Goal: Information Seeking & Learning: Learn about a topic

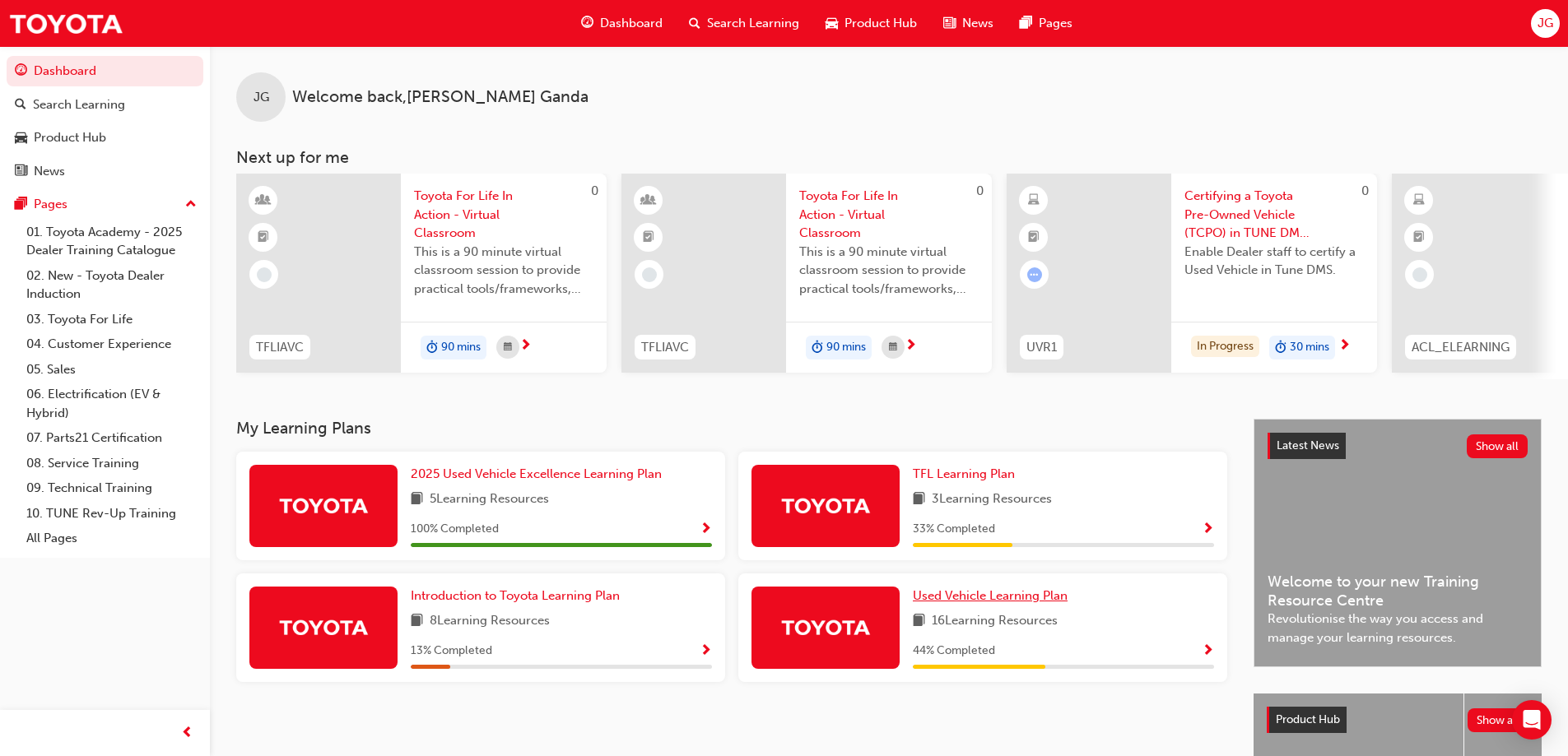
click at [1019, 592] on link "Used Vehicle Learning Plan" at bounding box center [993, 597] width 161 height 19
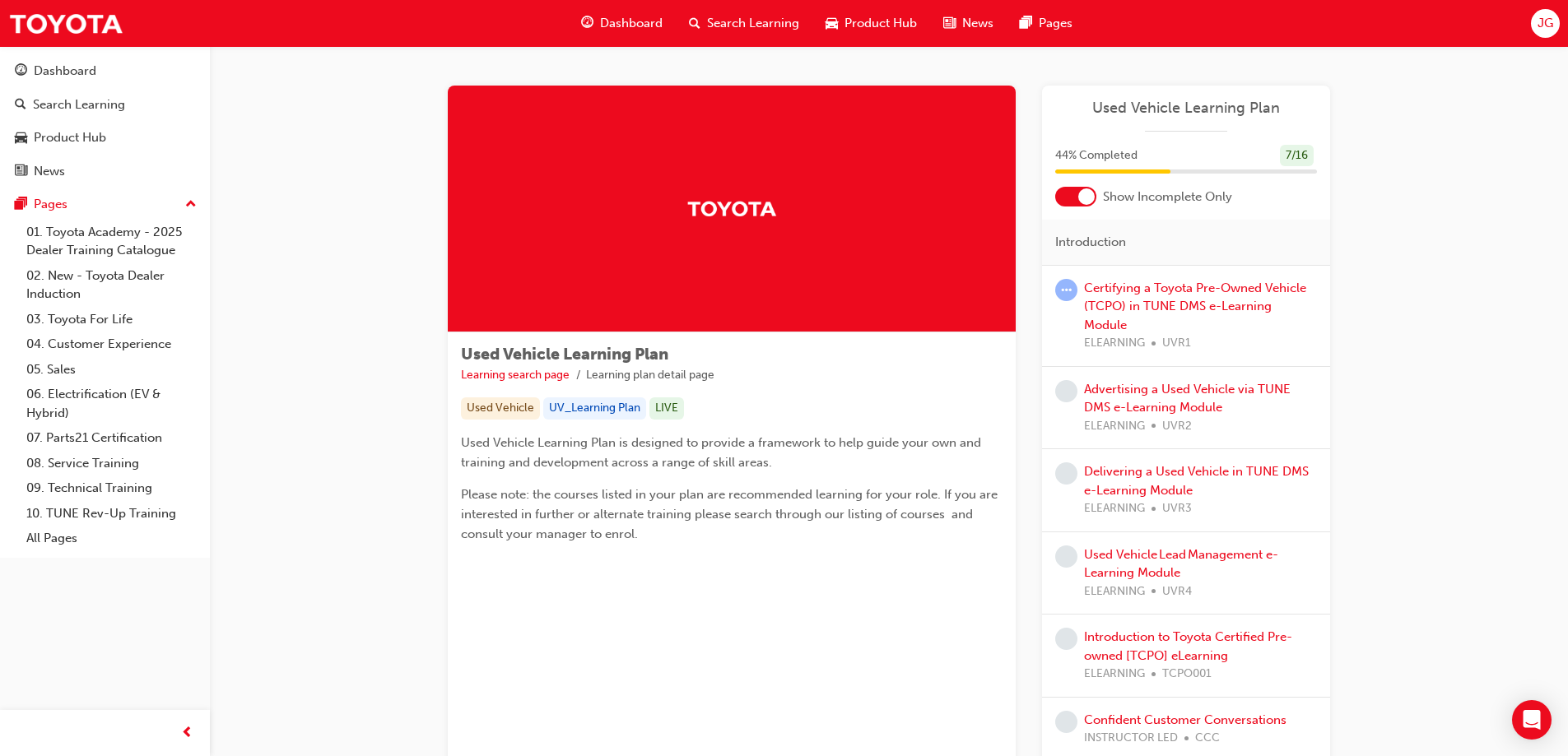
click at [636, 23] on span "Dashboard" at bounding box center [632, 24] width 63 height 19
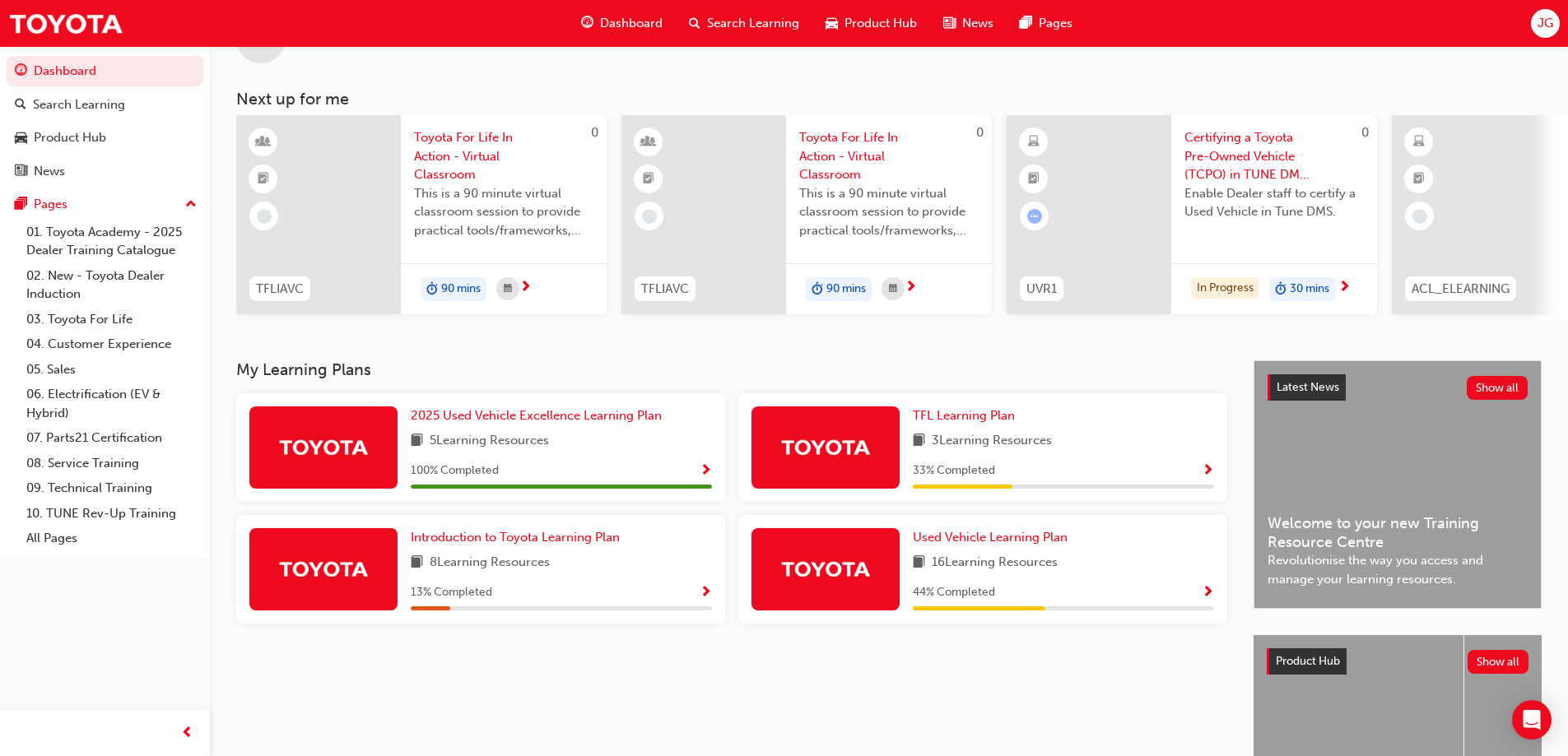
scroll to position [82, 0]
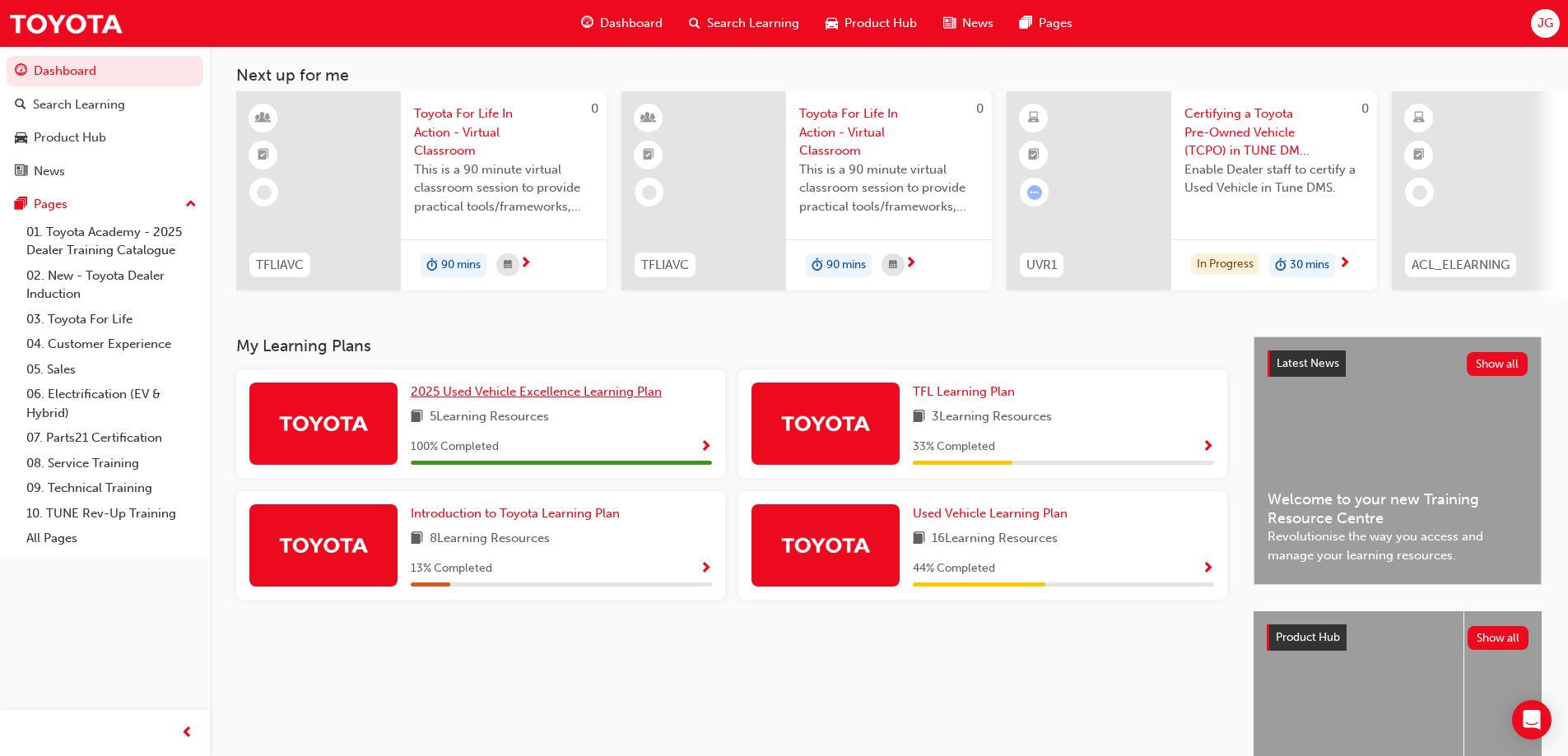
click at [586, 394] on span "2025 Used Vehicle Excellence Learning Plan" at bounding box center [536, 391] width 251 height 15
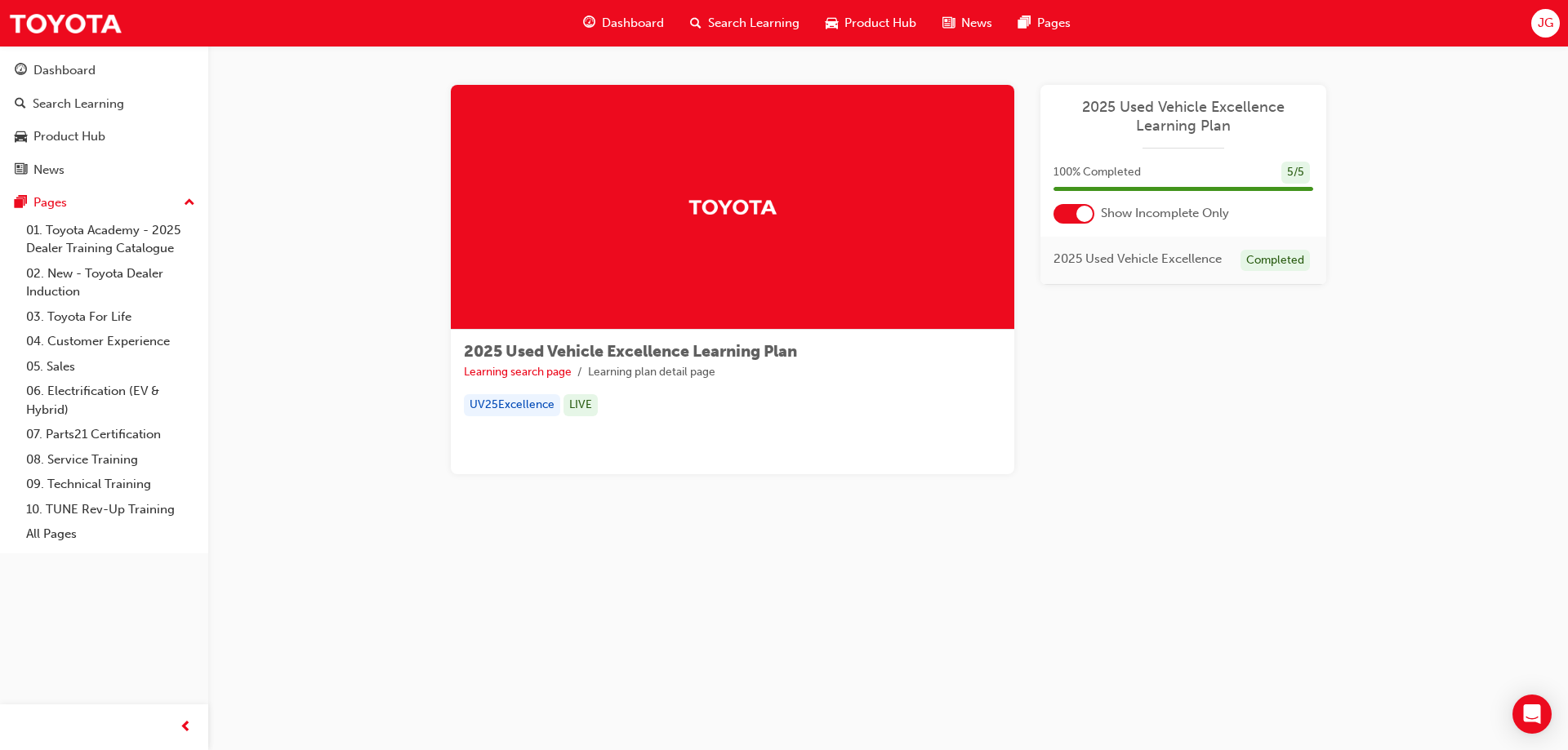
click at [610, 11] on div "Dashboard" at bounding box center [623, 23] width 107 height 34
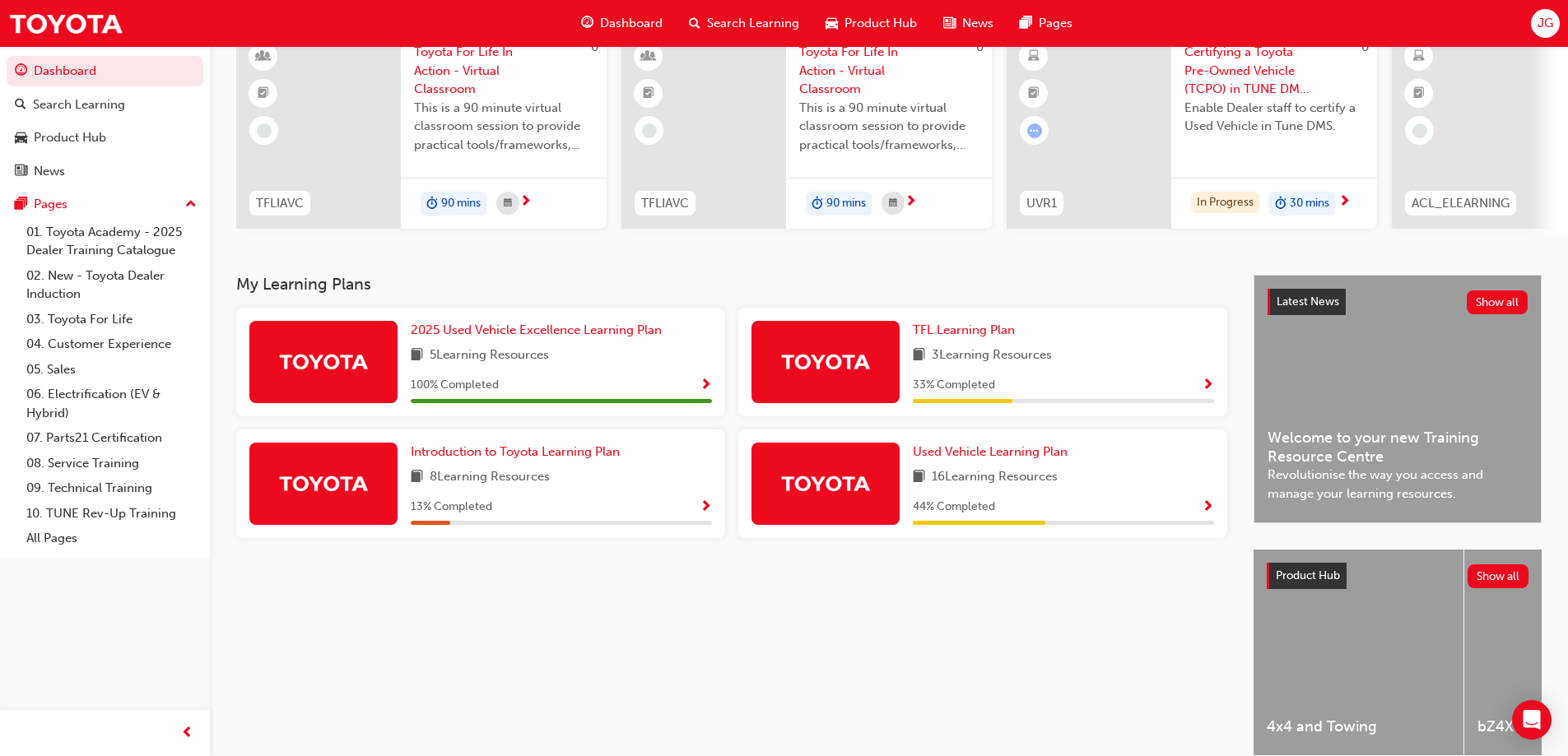
scroll to position [165, 0]
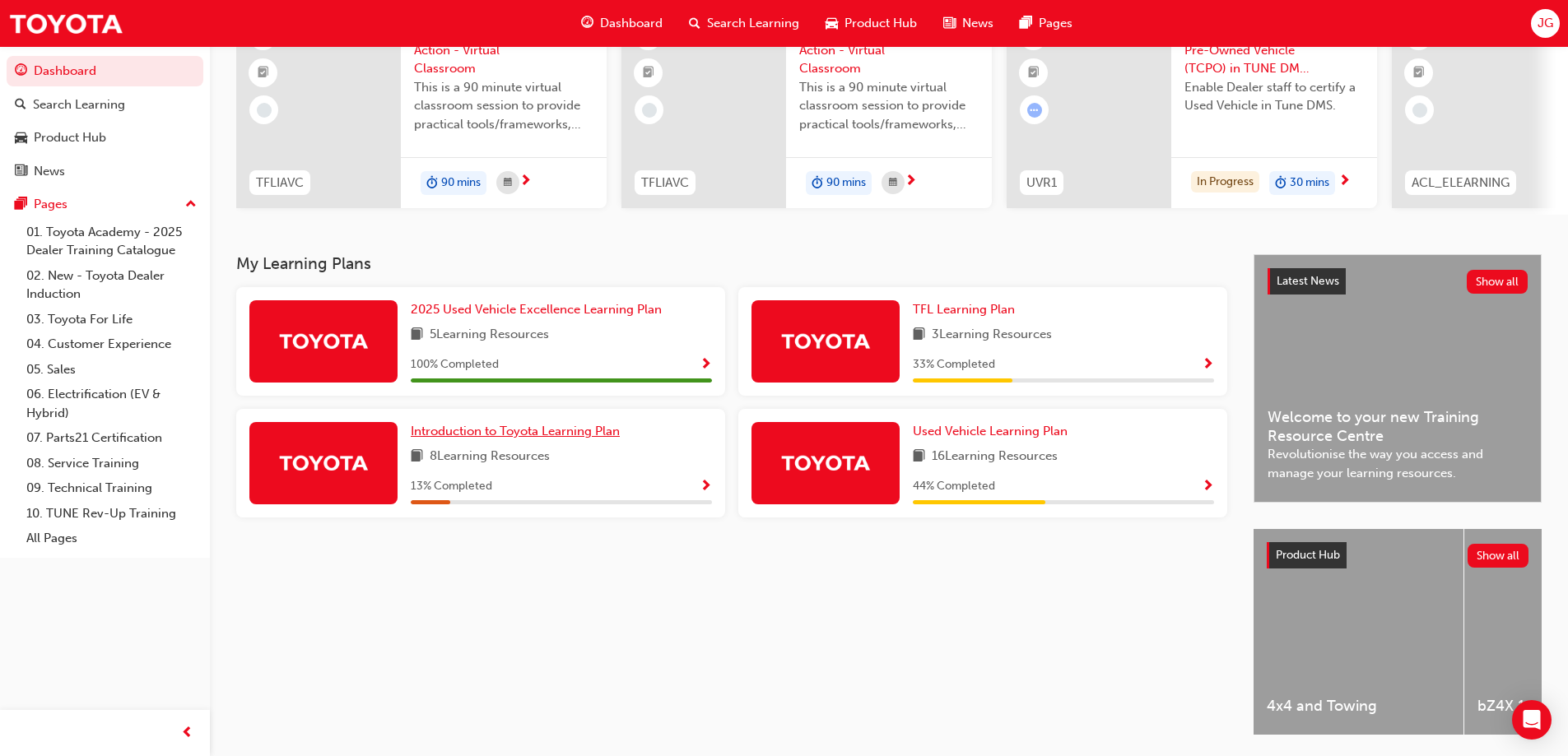
click at [565, 432] on span "Introduction to Toyota Learning Plan" at bounding box center [515, 431] width 209 height 15
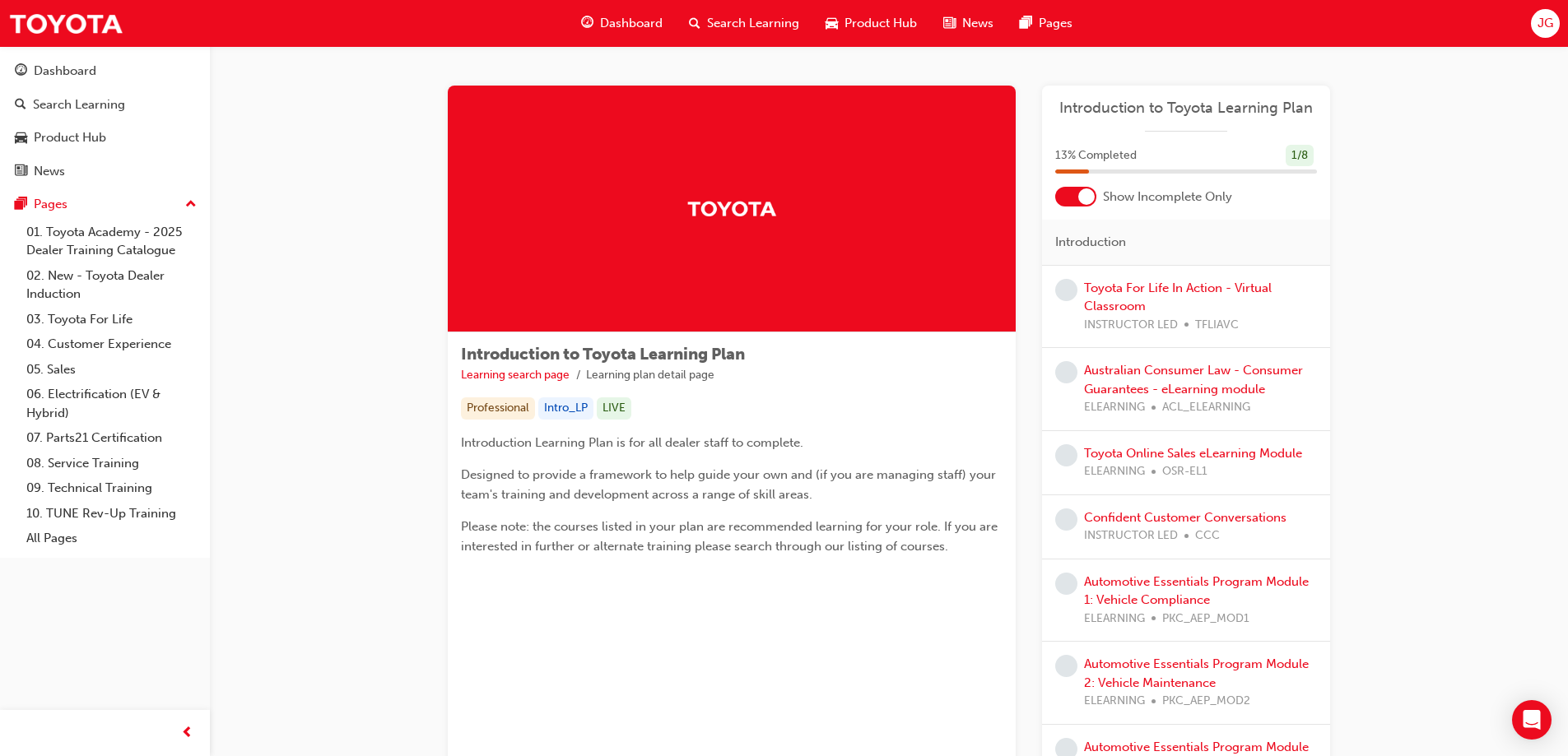
click at [629, 24] on span "Dashboard" at bounding box center [632, 24] width 63 height 19
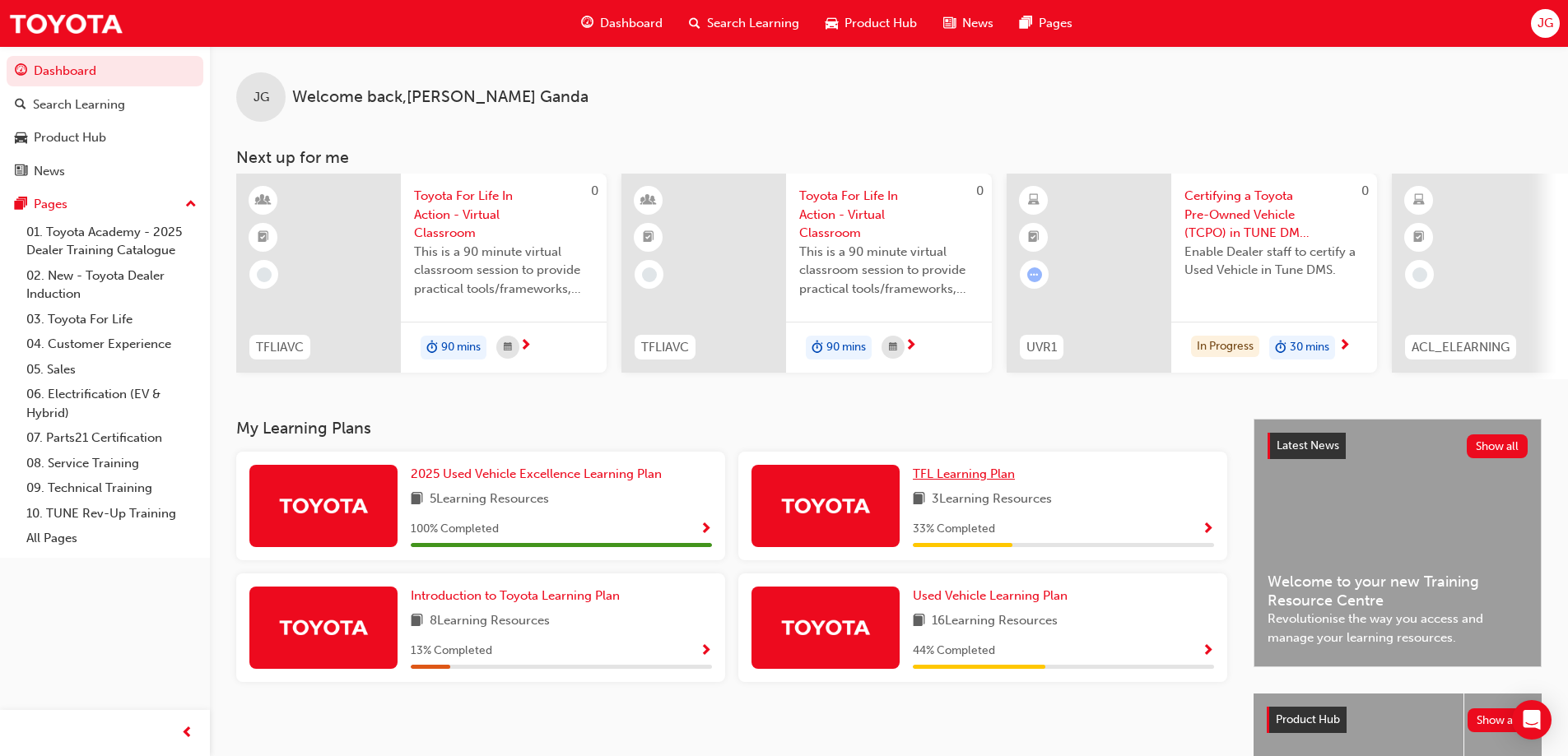
click at [959, 482] on span "TFL Learning Plan" at bounding box center [963, 474] width 102 height 15
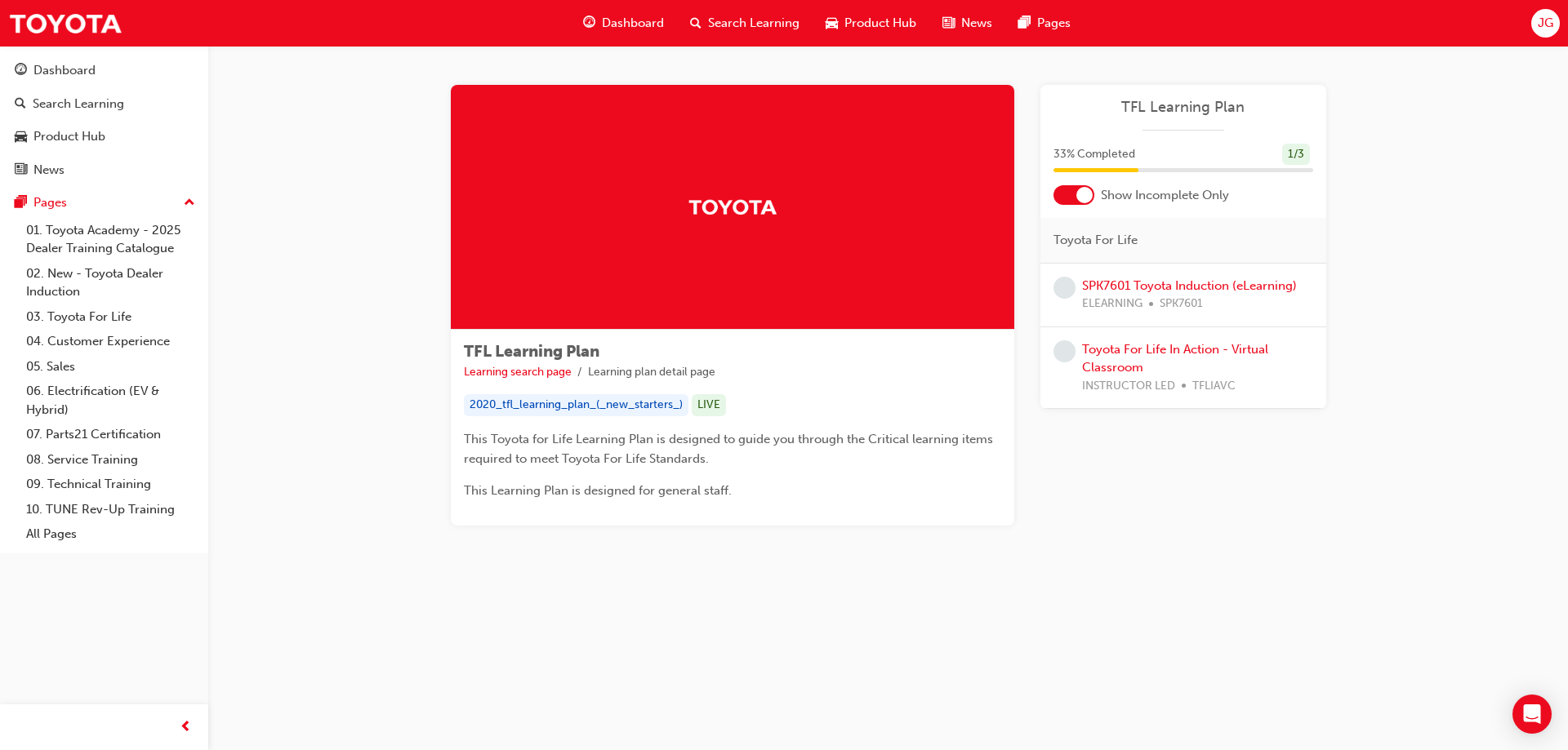
click at [639, 16] on span "Dashboard" at bounding box center [633, 23] width 62 height 19
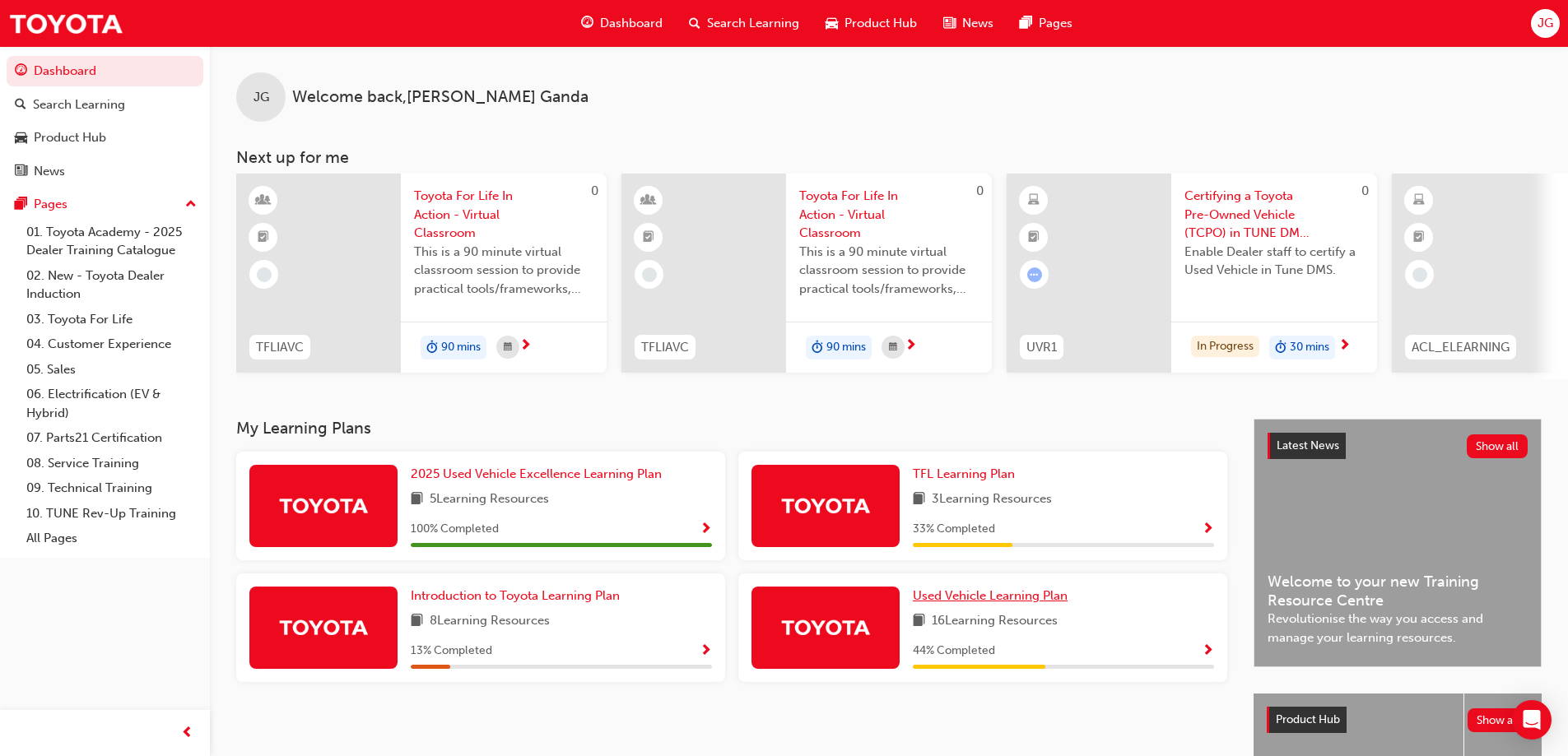
click at [1033, 603] on span "Used Vehicle Learning Plan" at bounding box center [990, 595] width 155 height 15
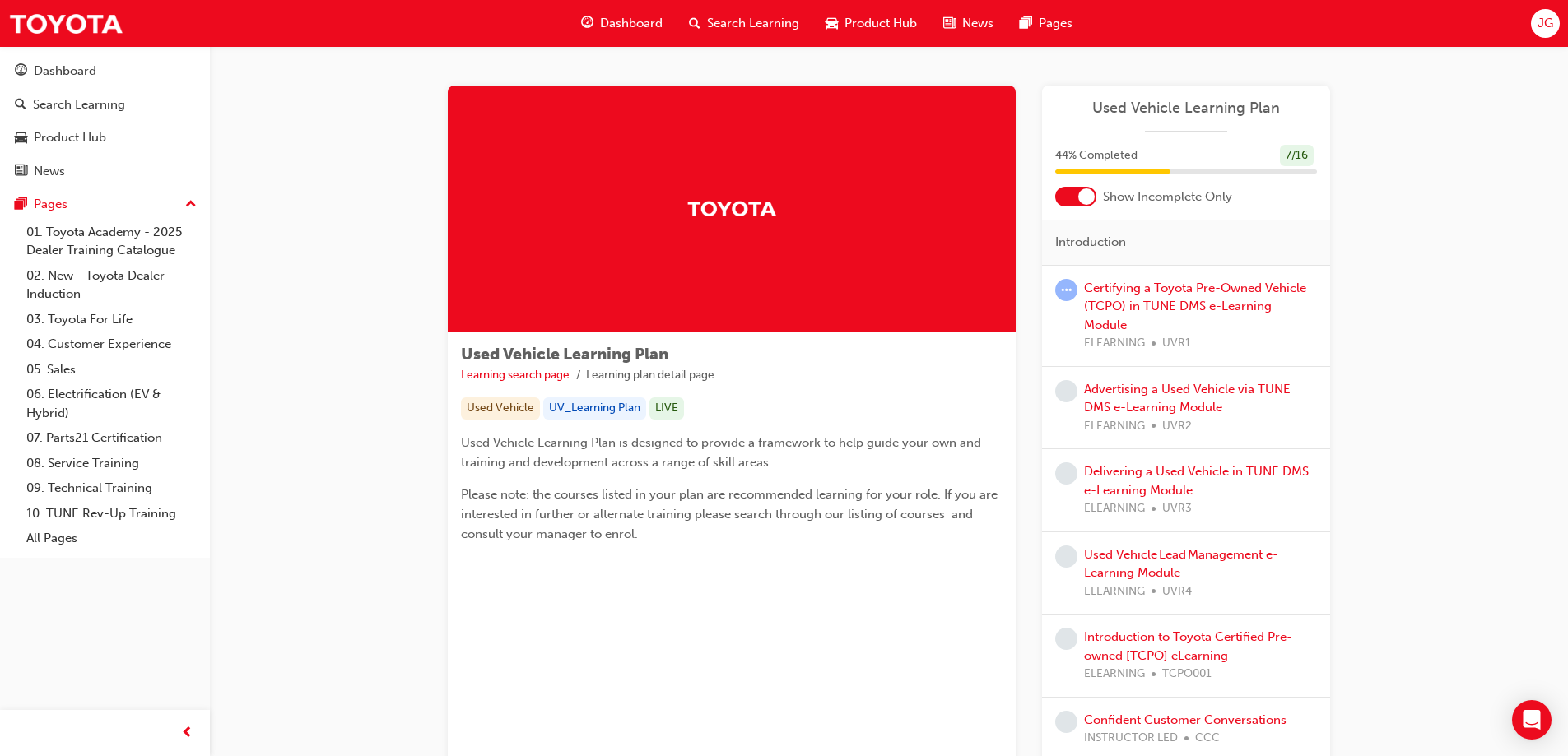
click at [612, 8] on div "Dashboard" at bounding box center [622, 24] width 108 height 34
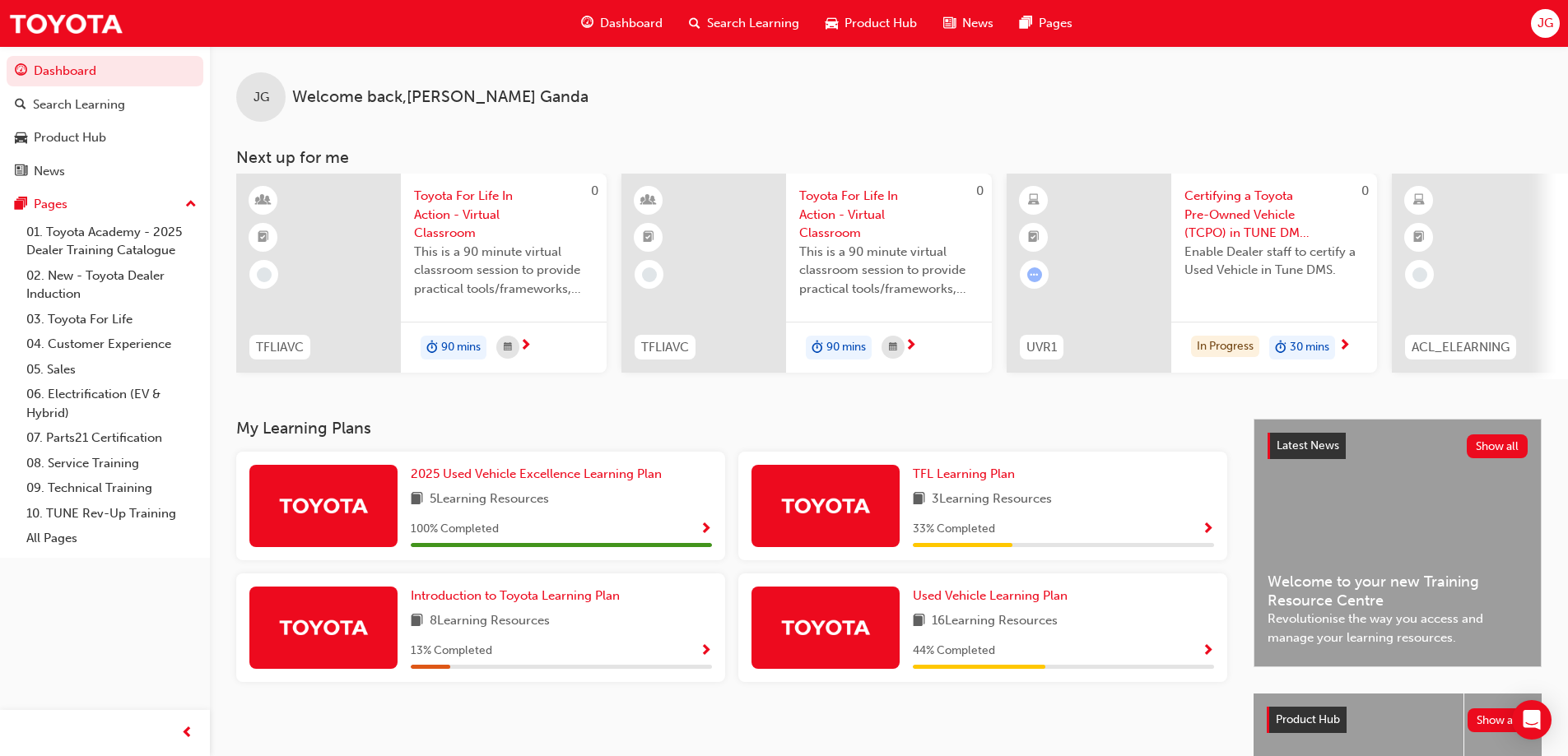
scroll to position [82, 0]
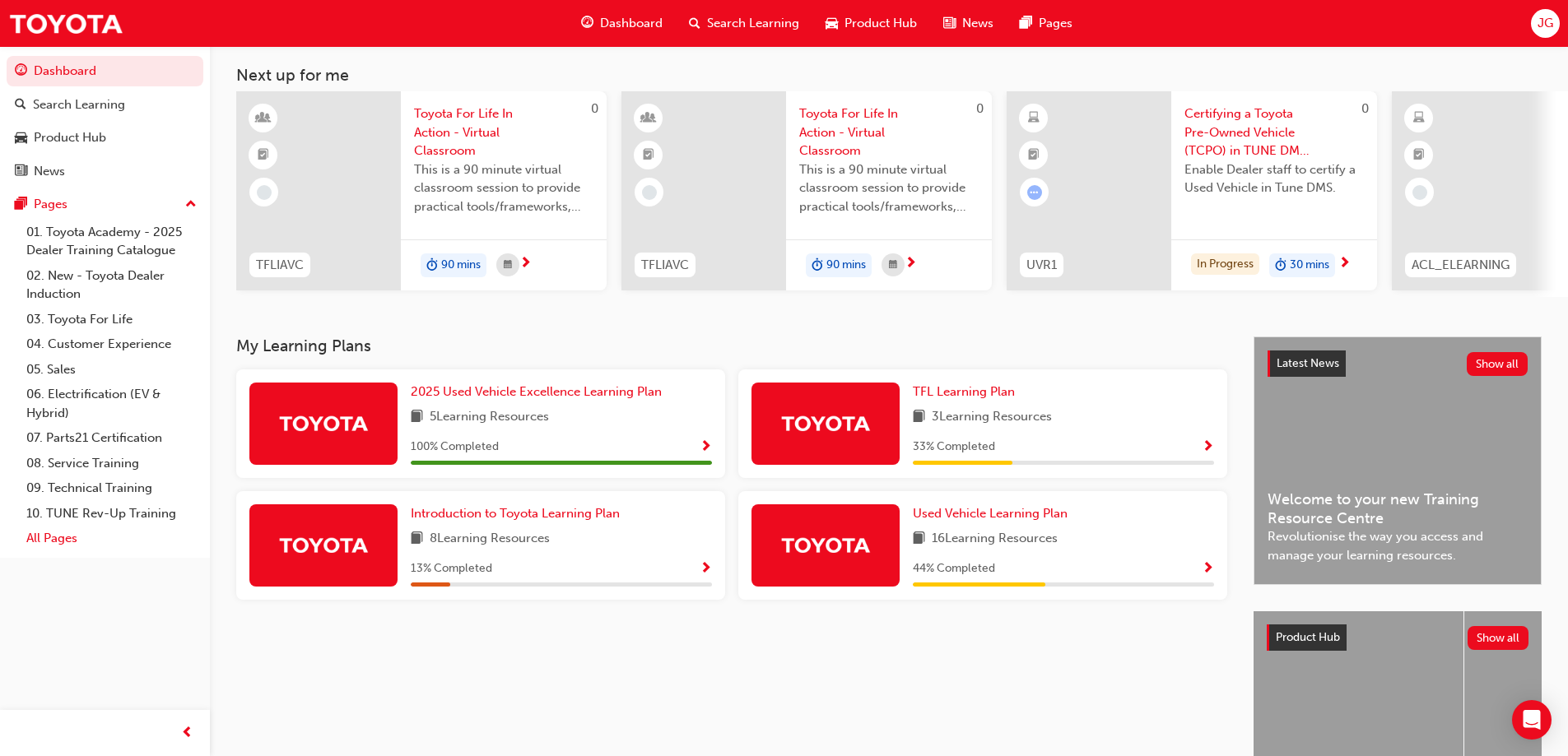
click at [73, 540] on link "All Pages" at bounding box center [112, 538] width 184 height 25
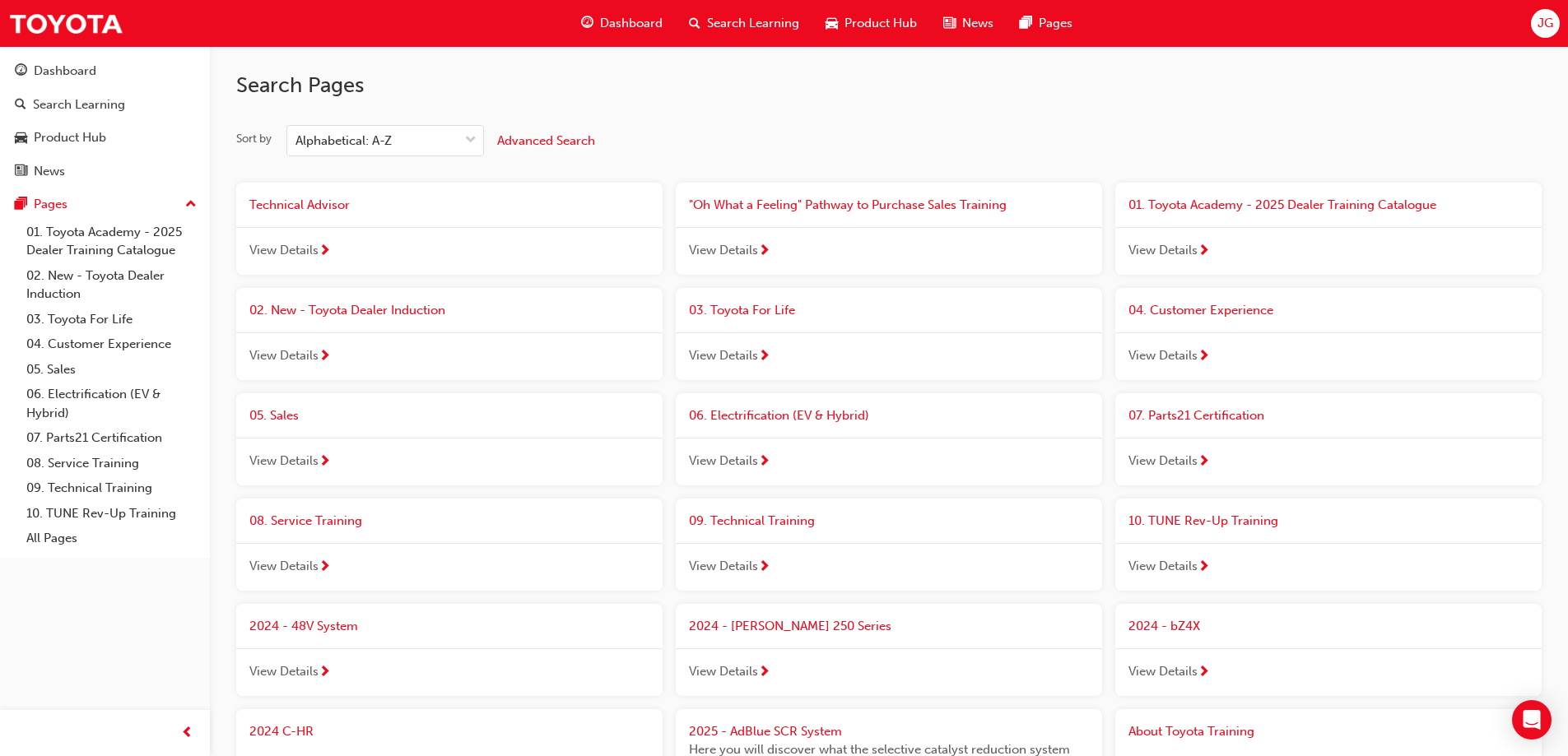
click at [727, 32] on span "Search Learning" at bounding box center [754, 24] width 92 height 19
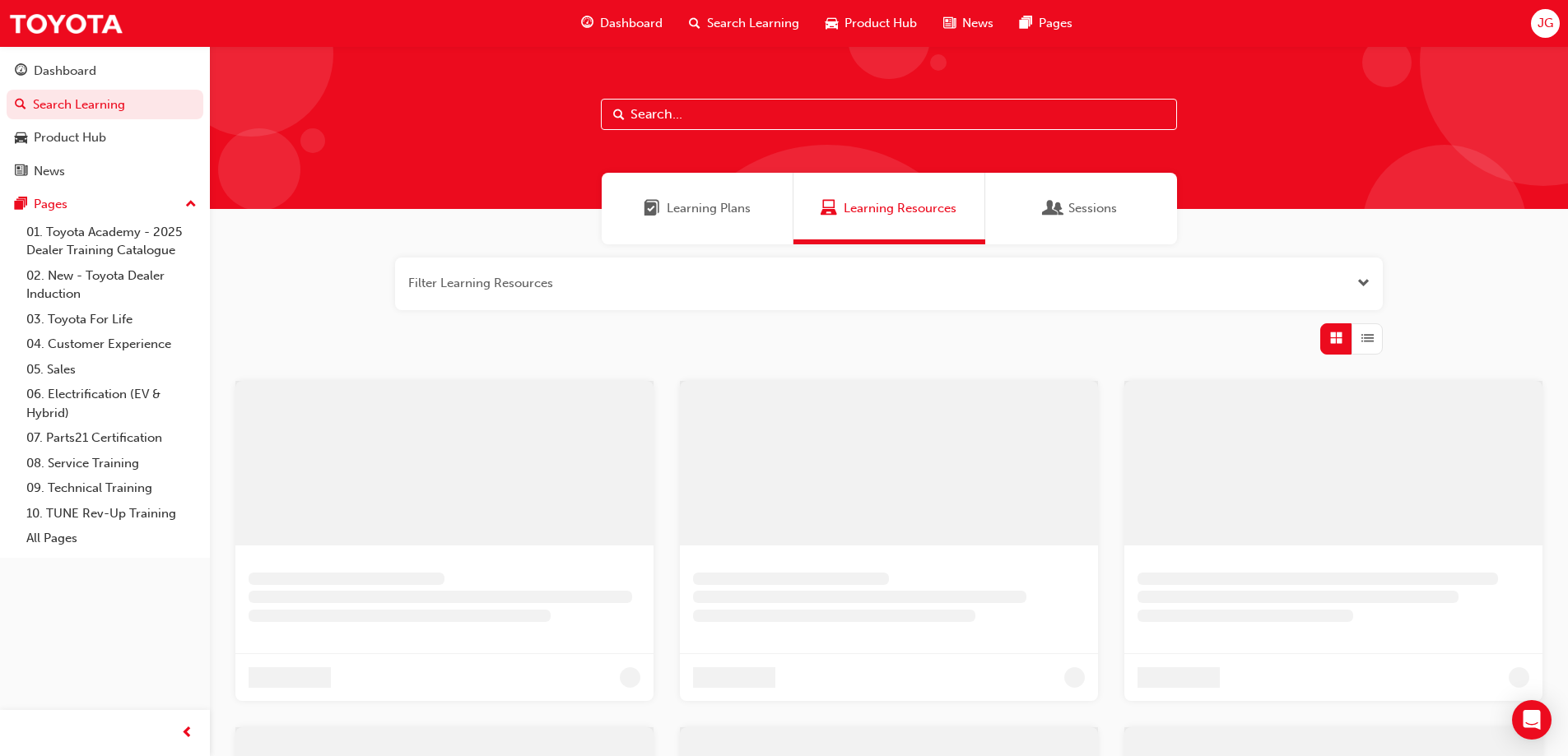
drag, startPoint x: 756, startPoint y: 105, endPoint x: 766, endPoint y: 103, distance: 10.2
click at [756, 105] on input "text" at bounding box center [889, 114] width 576 height 31
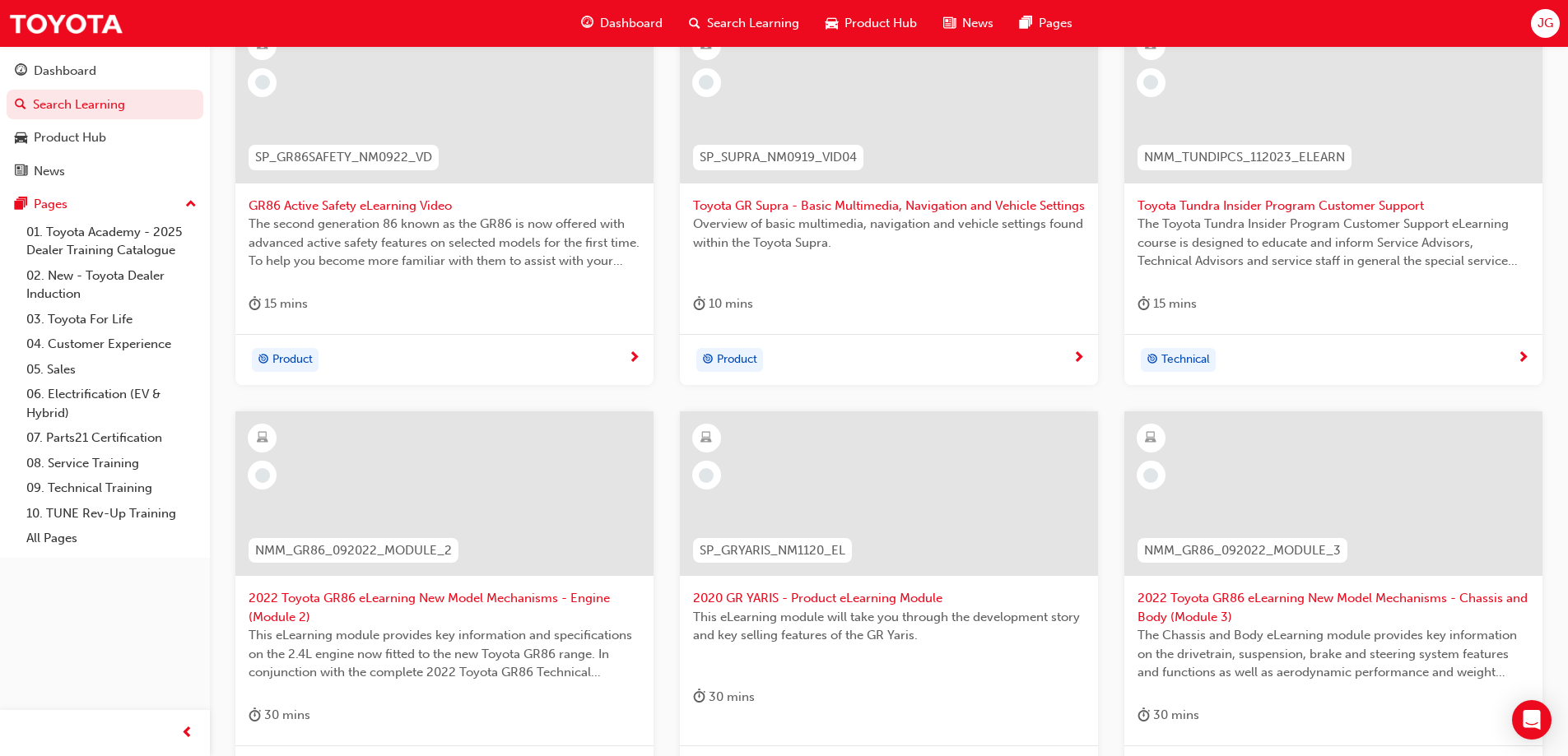
scroll to position [494, 0]
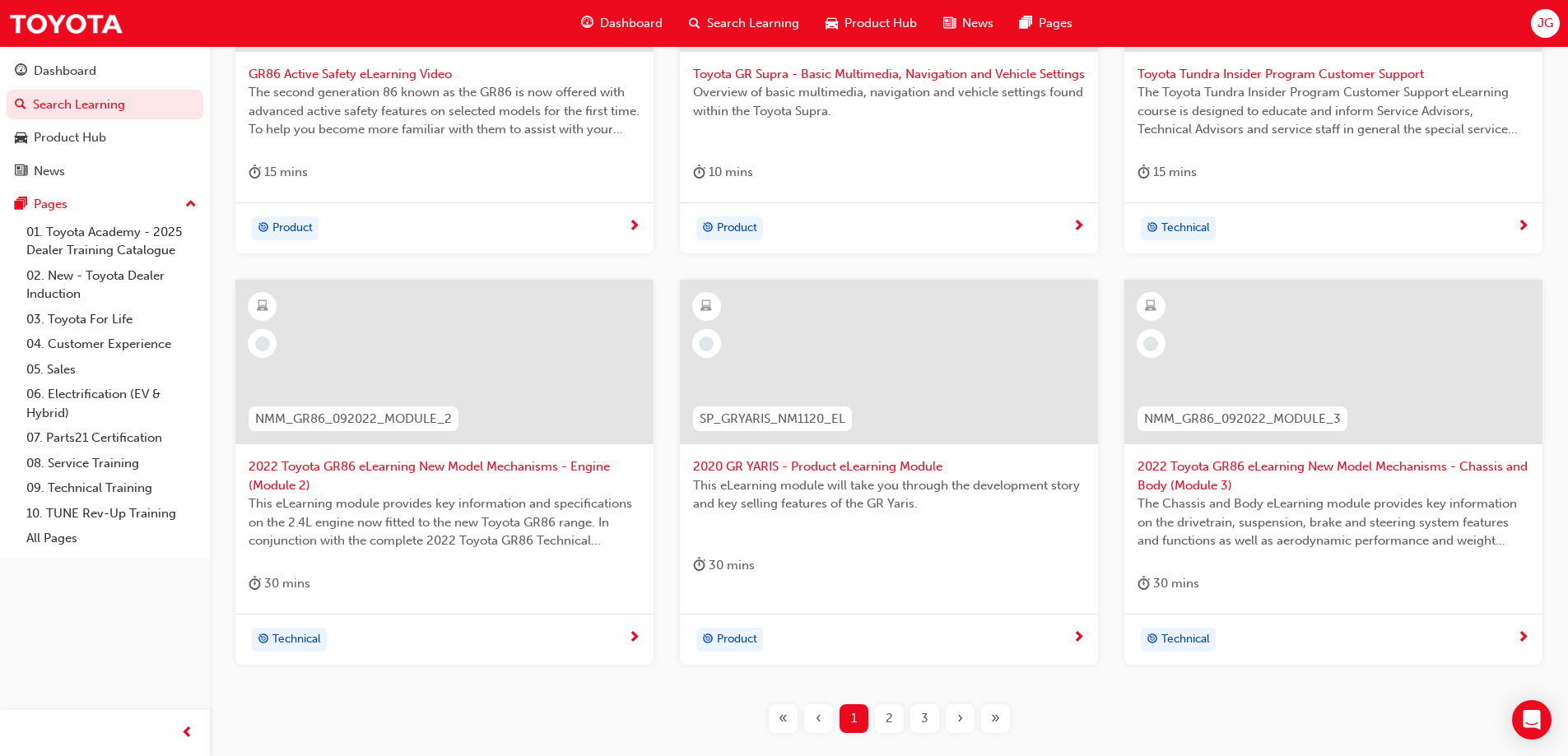
click at [893, 731] on div "2" at bounding box center [889, 719] width 29 height 29
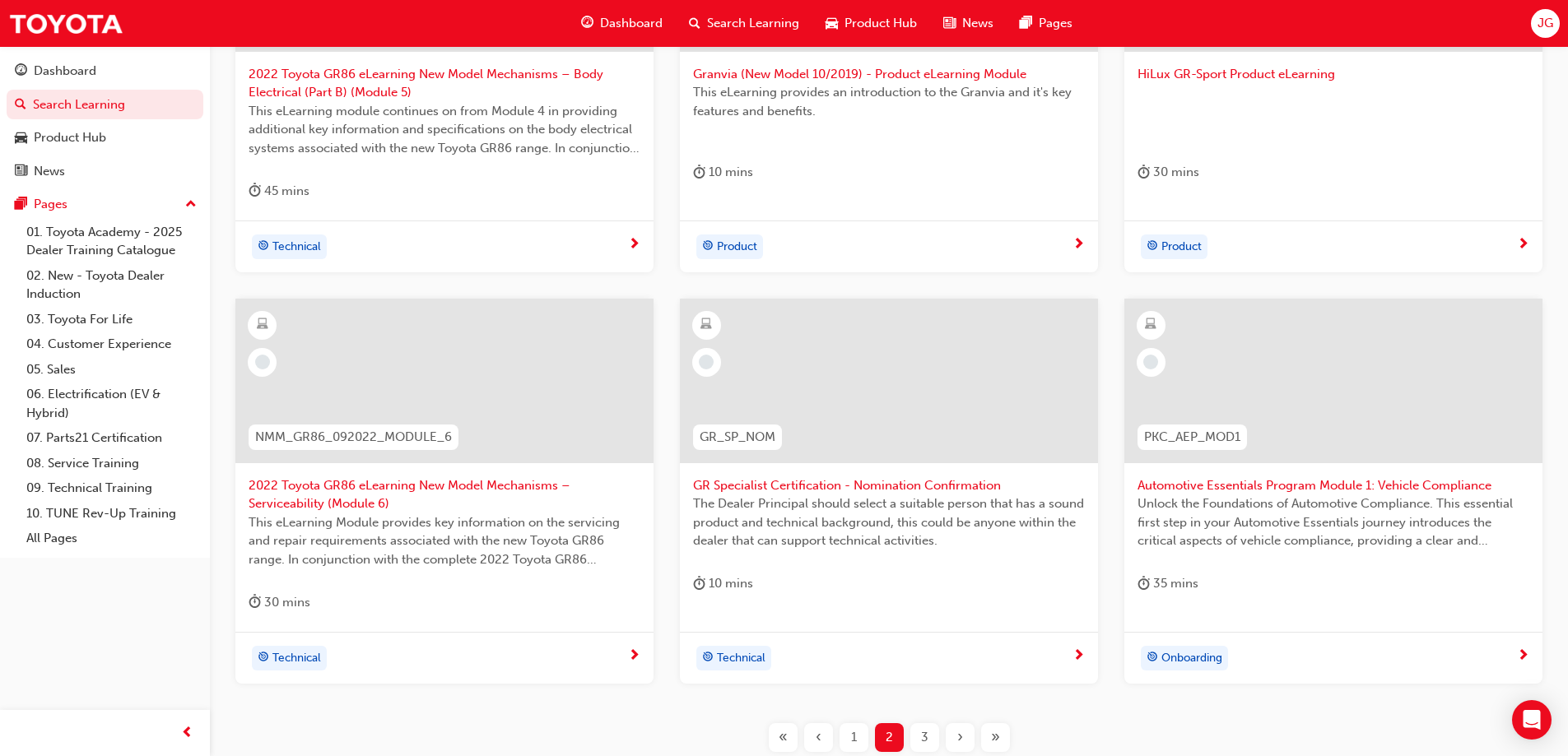
click at [929, 737] on div "3" at bounding box center [924, 737] width 29 height 29
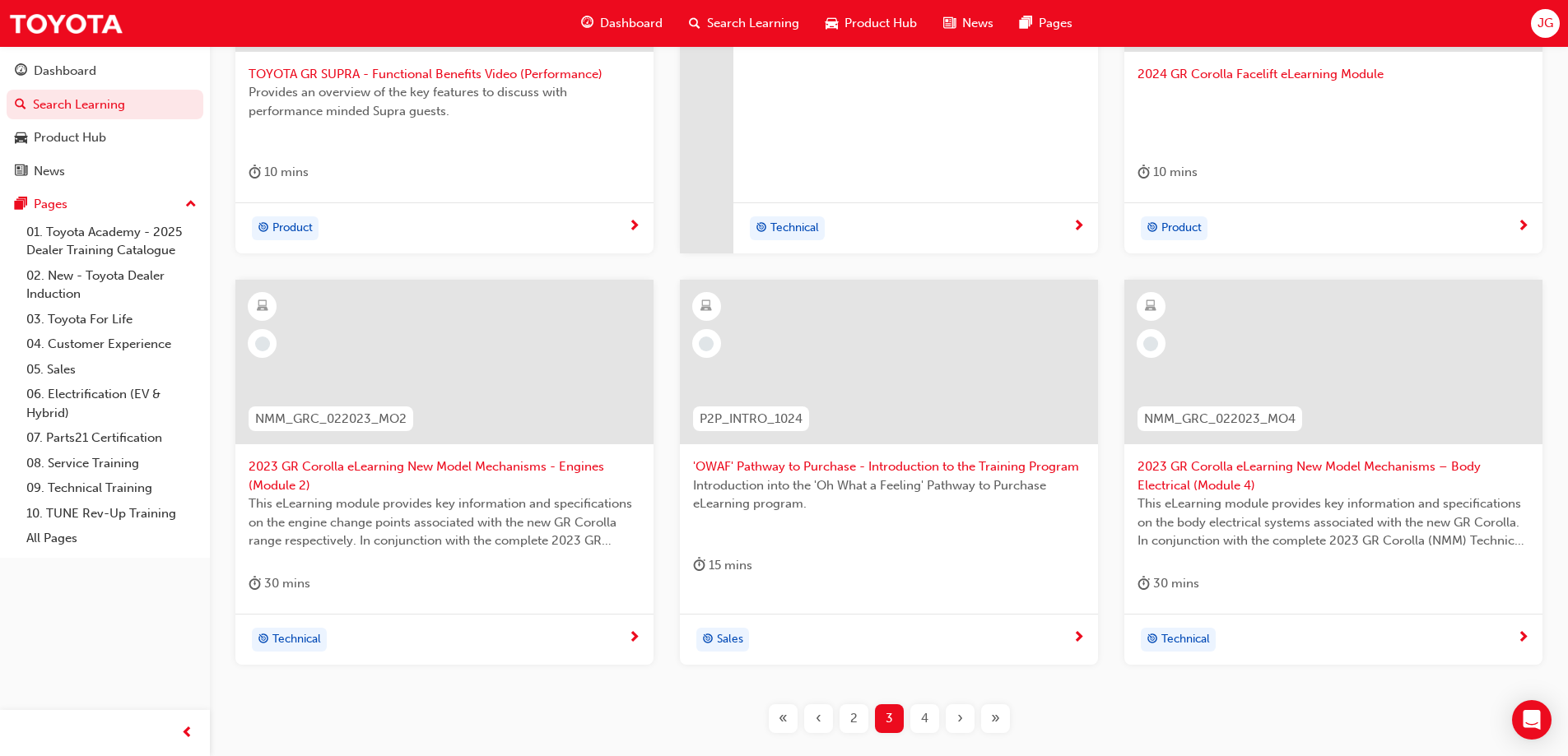
click at [921, 717] on span "4" at bounding box center [924, 719] width 8 height 19
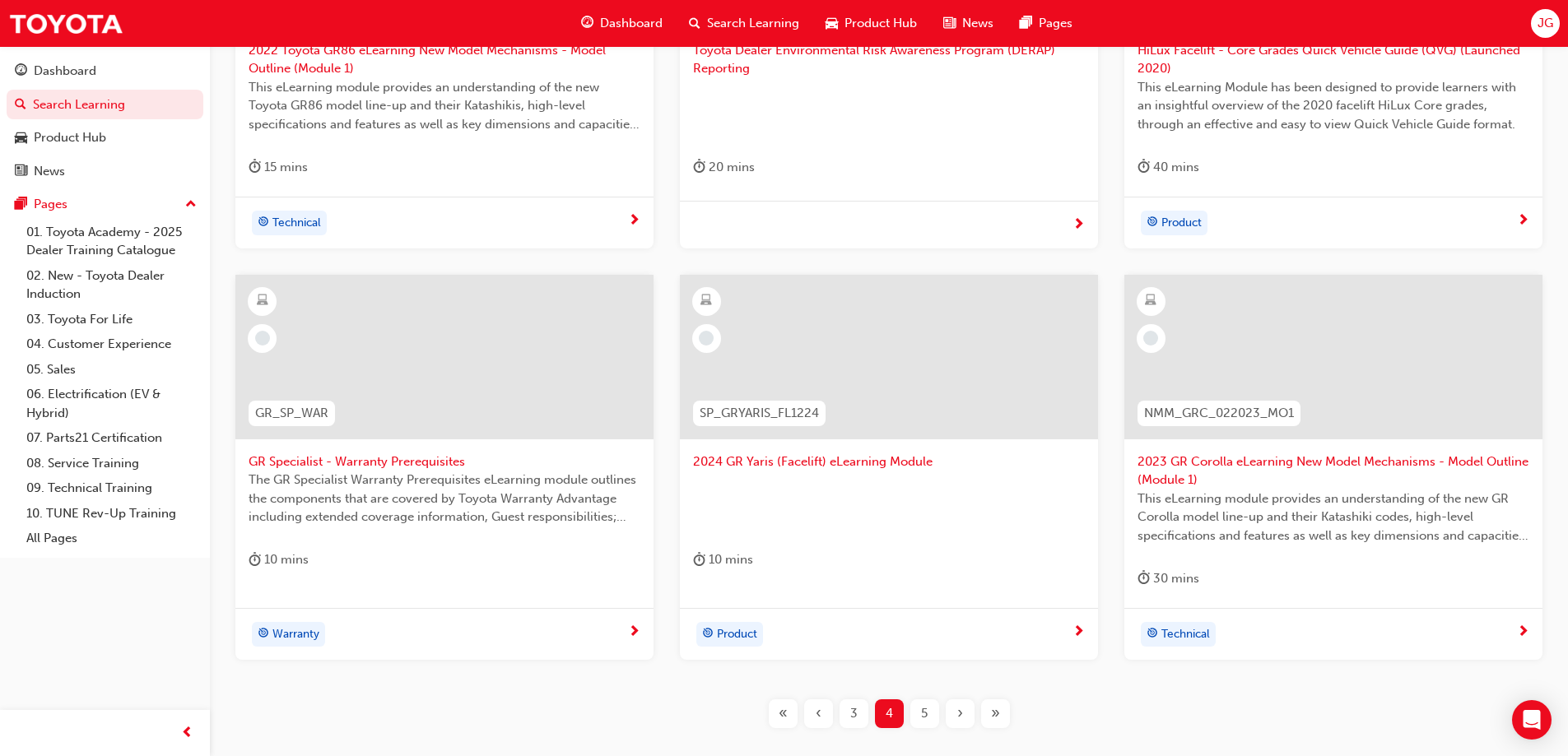
scroll to position [576, 0]
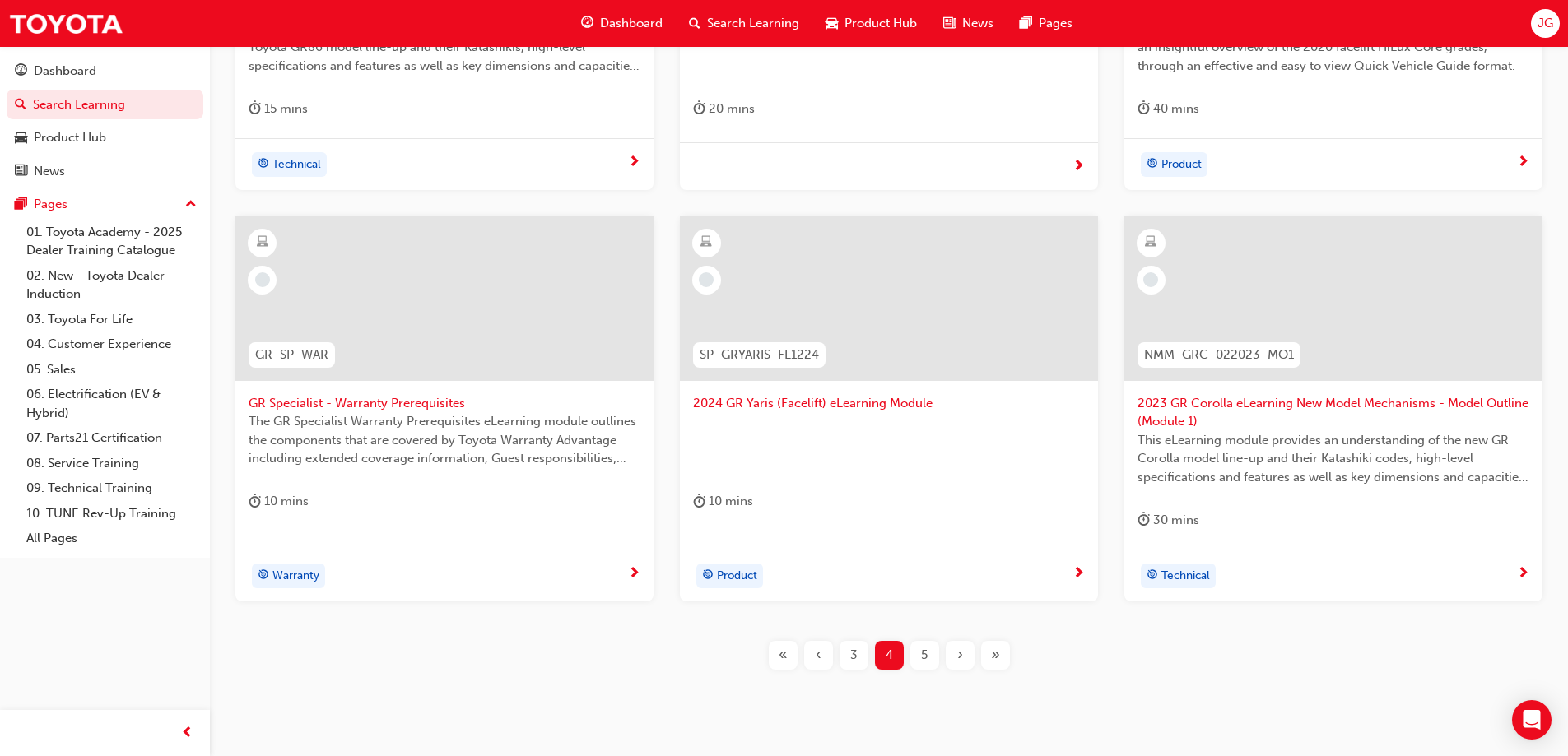
click at [856, 655] on span "3" at bounding box center [854, 656] width 8 height 19
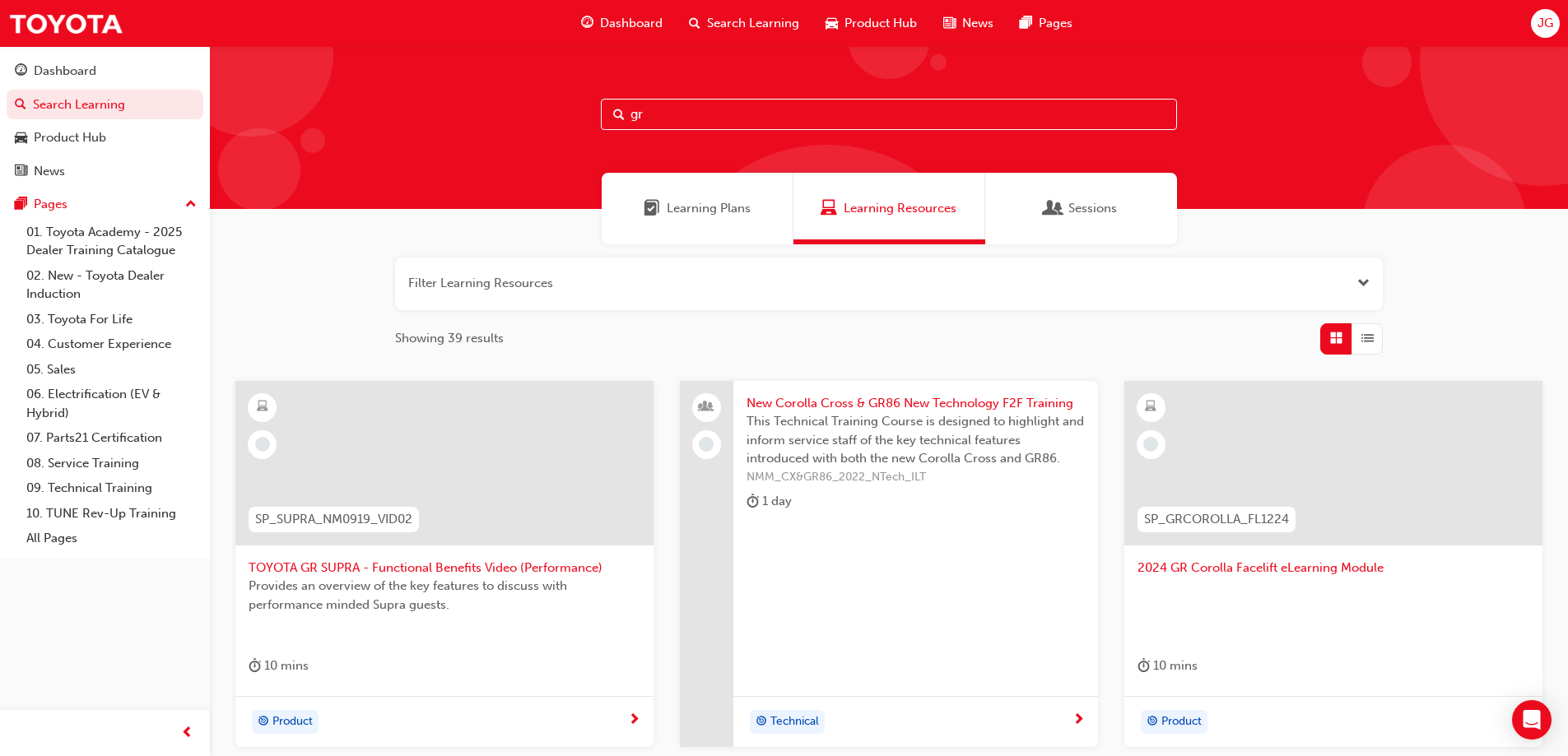
click at [694, 111] on input "gr" at bounding box center [889, 114] width 576 height 31
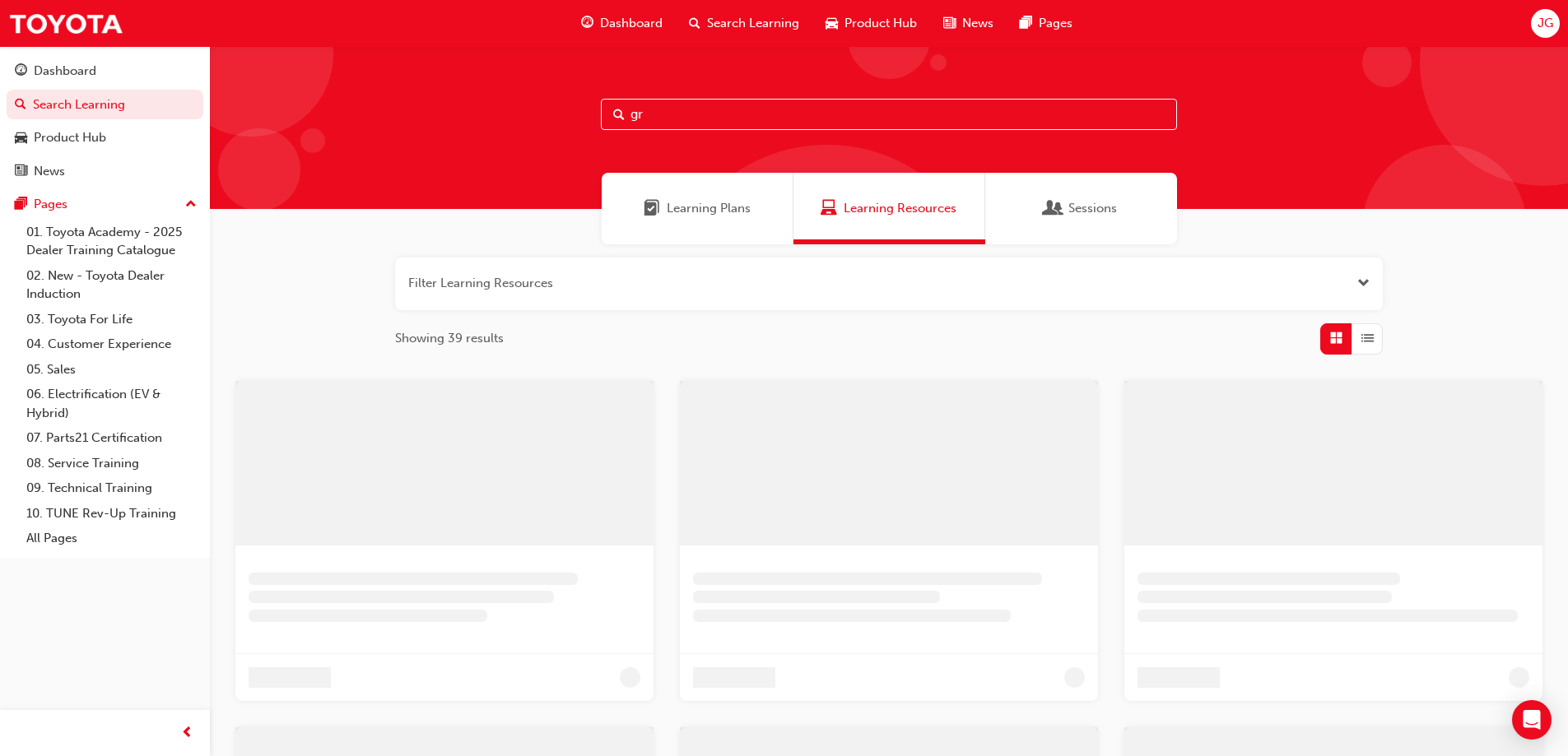
type input "gr"
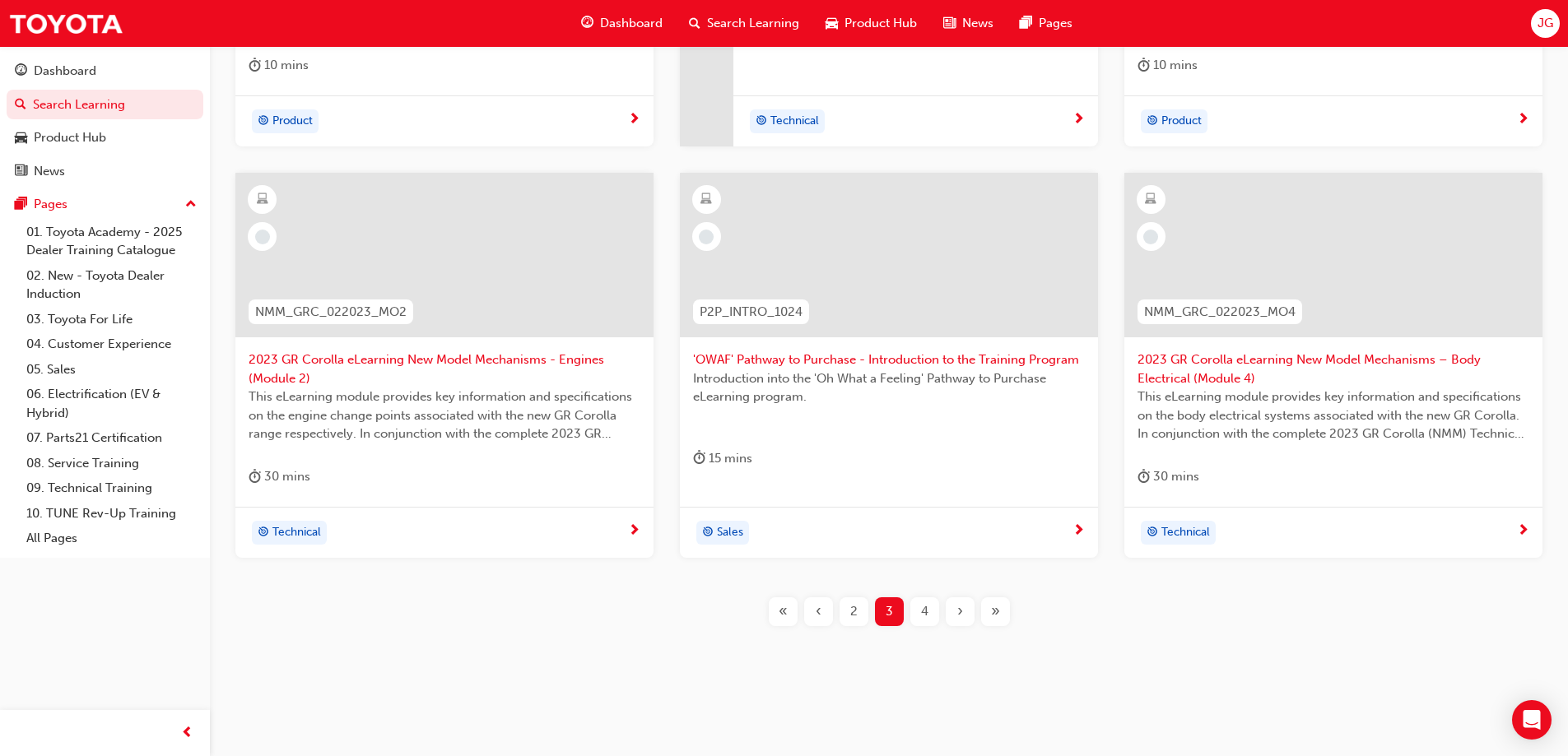
scroll to position [604, 0]
click at [823, 618] on div "‹" at bounding box center [818, 608] width 29 height 29
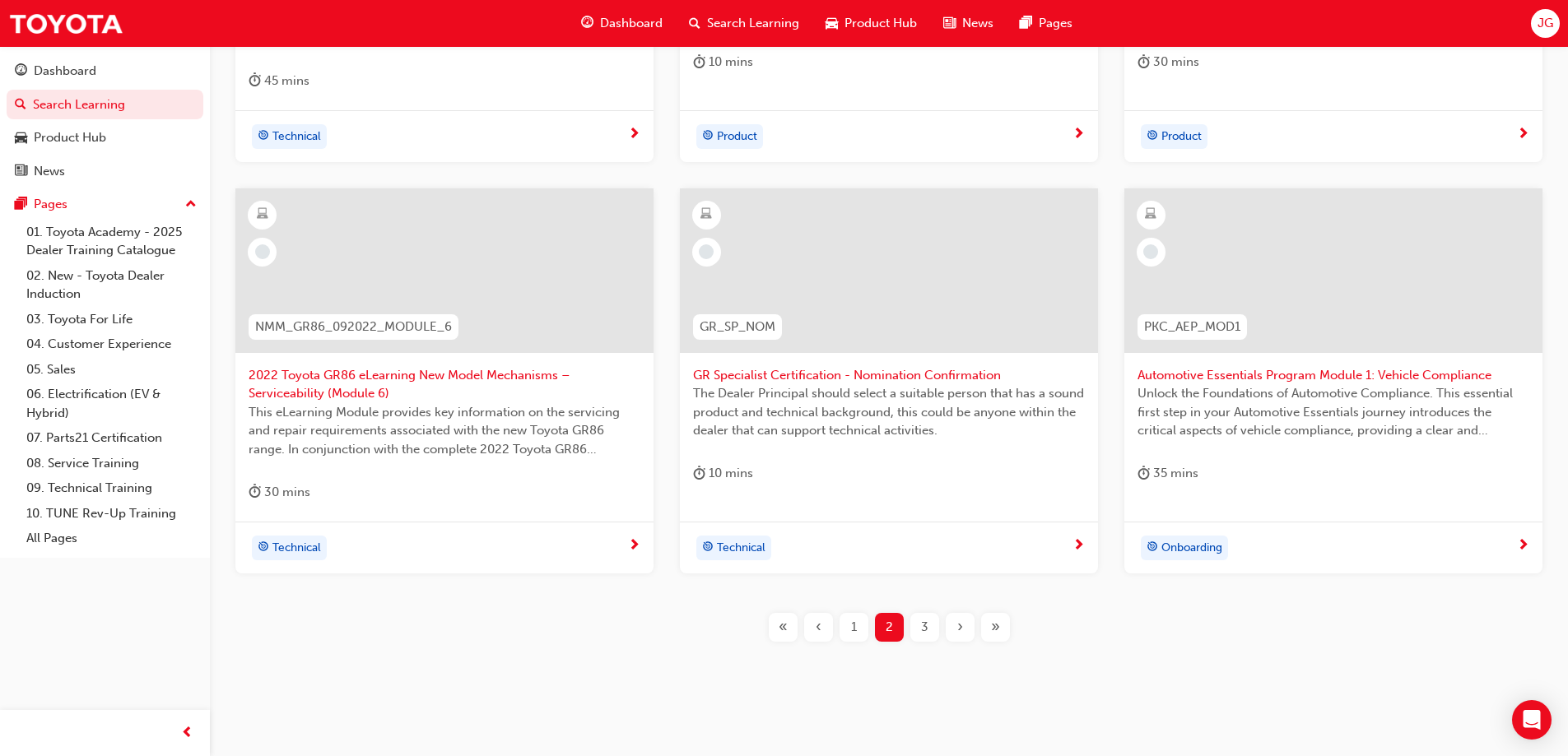
click at [860, 627] on div "1" at bounding box center [854, 627] width 29 height 29
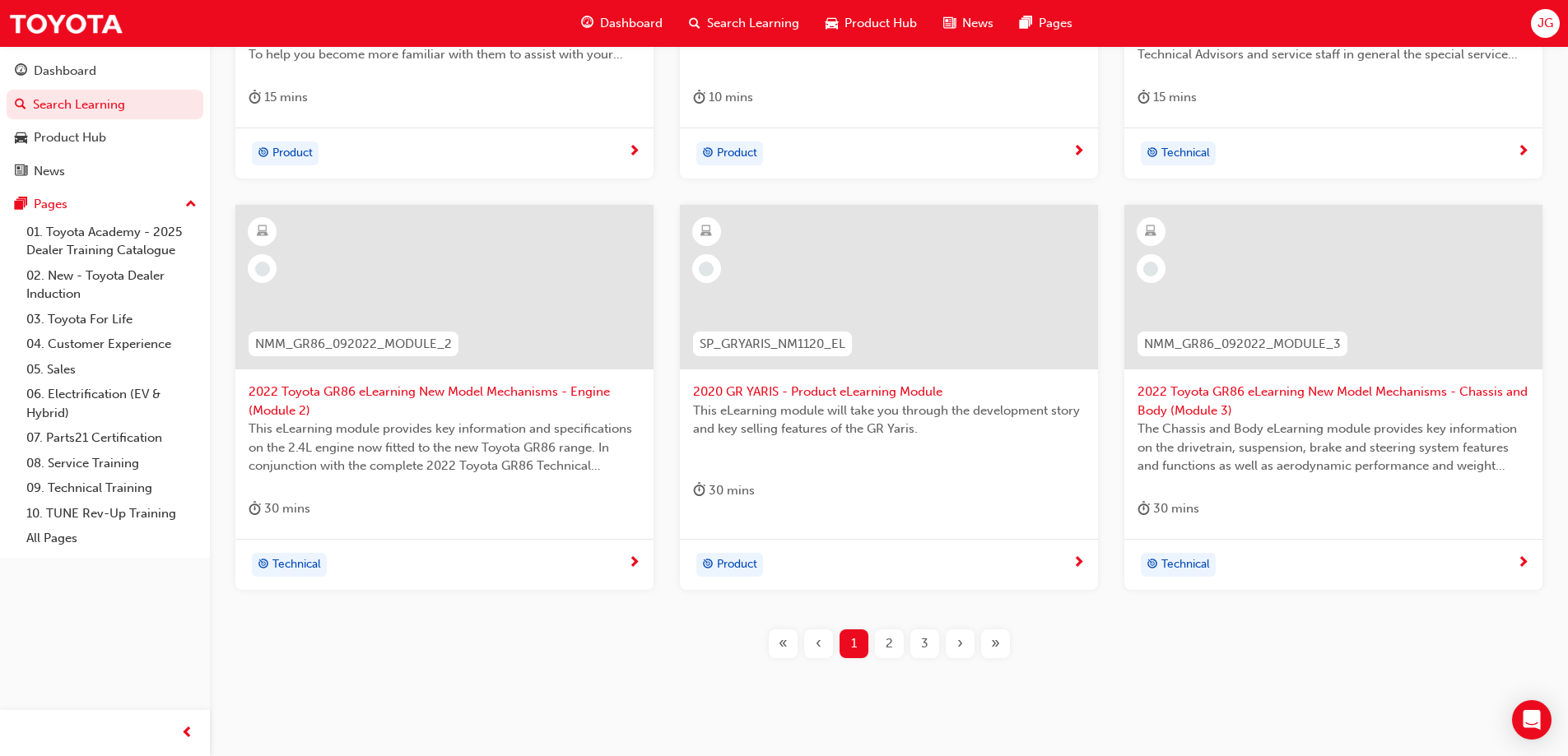
scroll to position [604, 0]
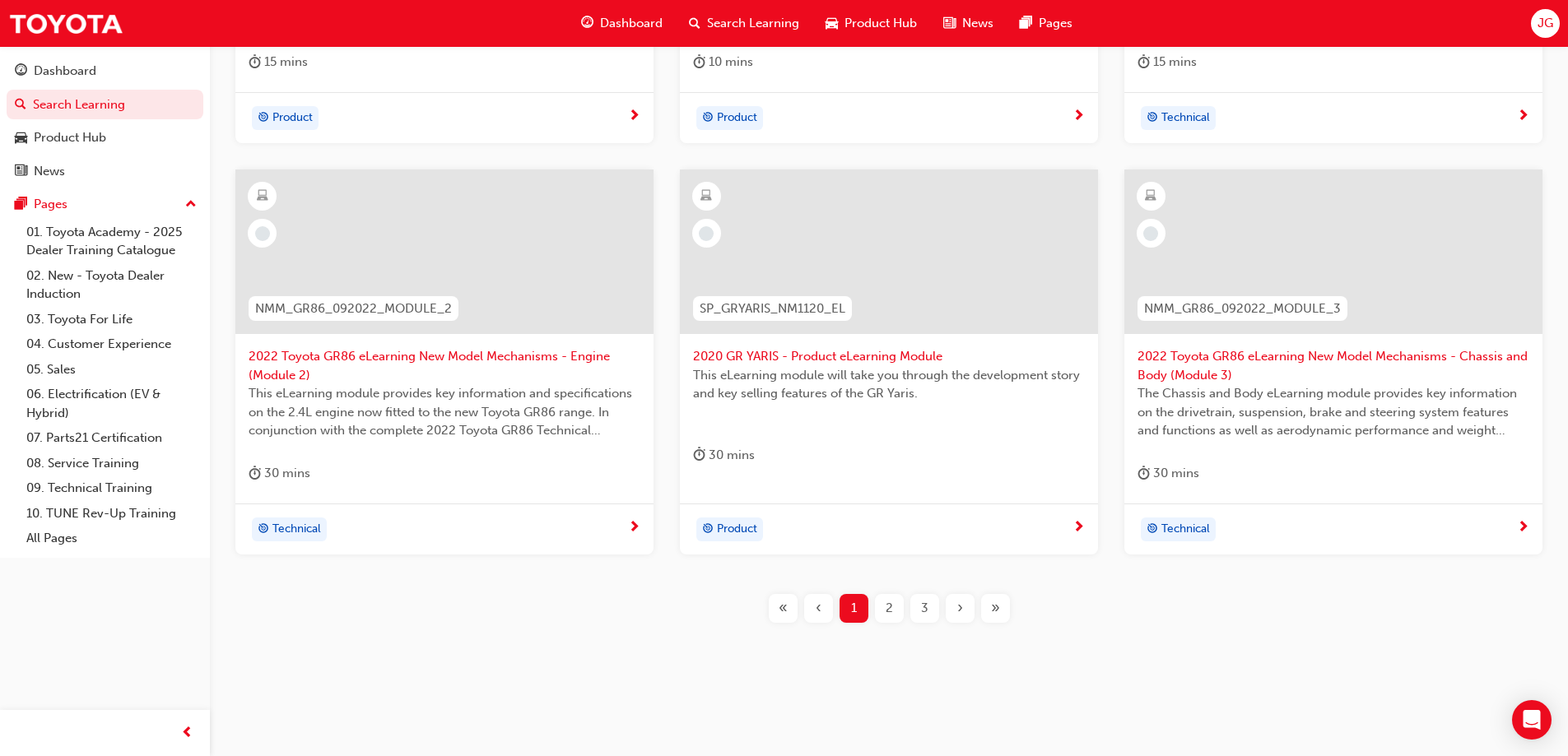
click at [886, 596] on div "2" at bounding box center [889, 608] width 29 height 29
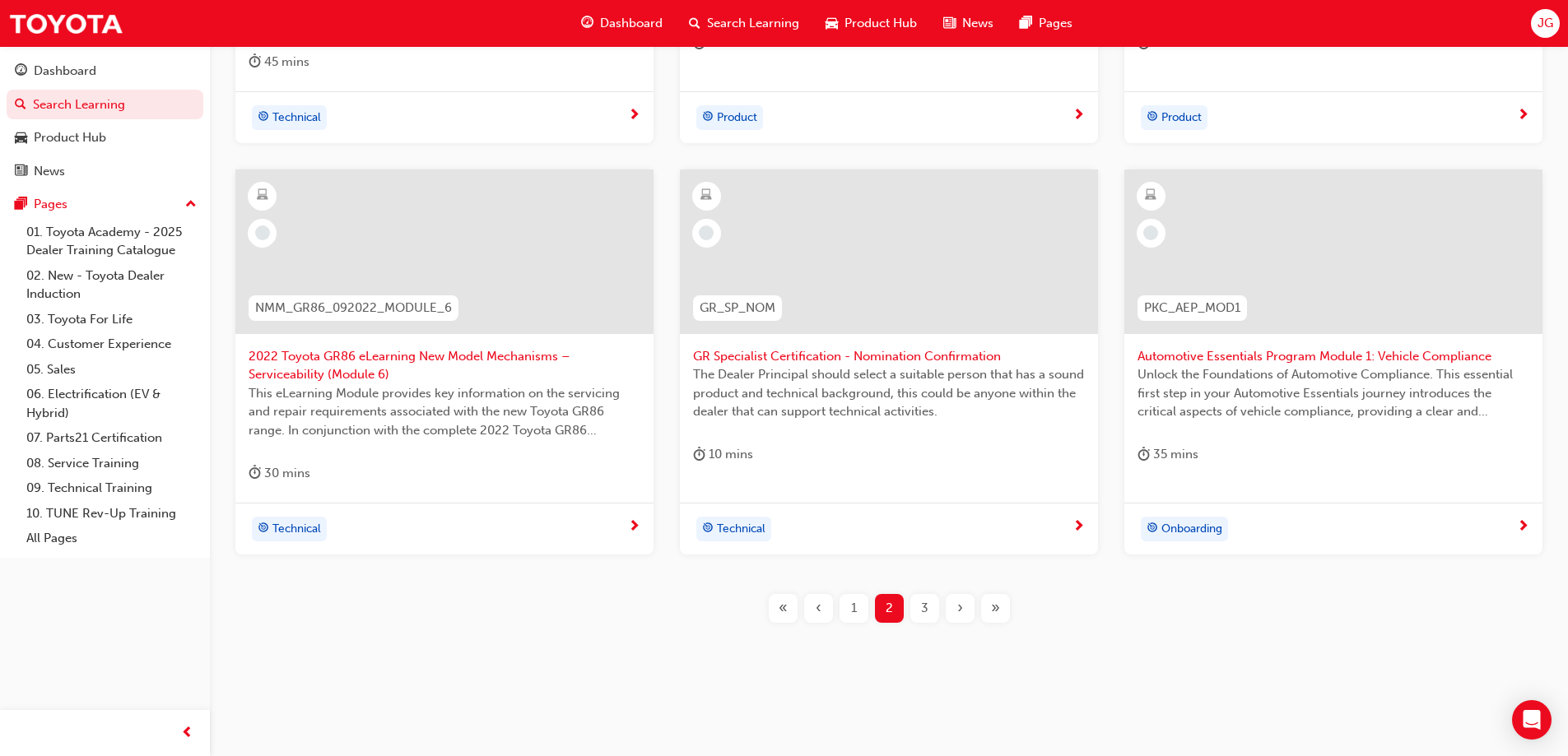
click at [932, 605] on div "3" at bounding box center [924, 608] width 29 height 29
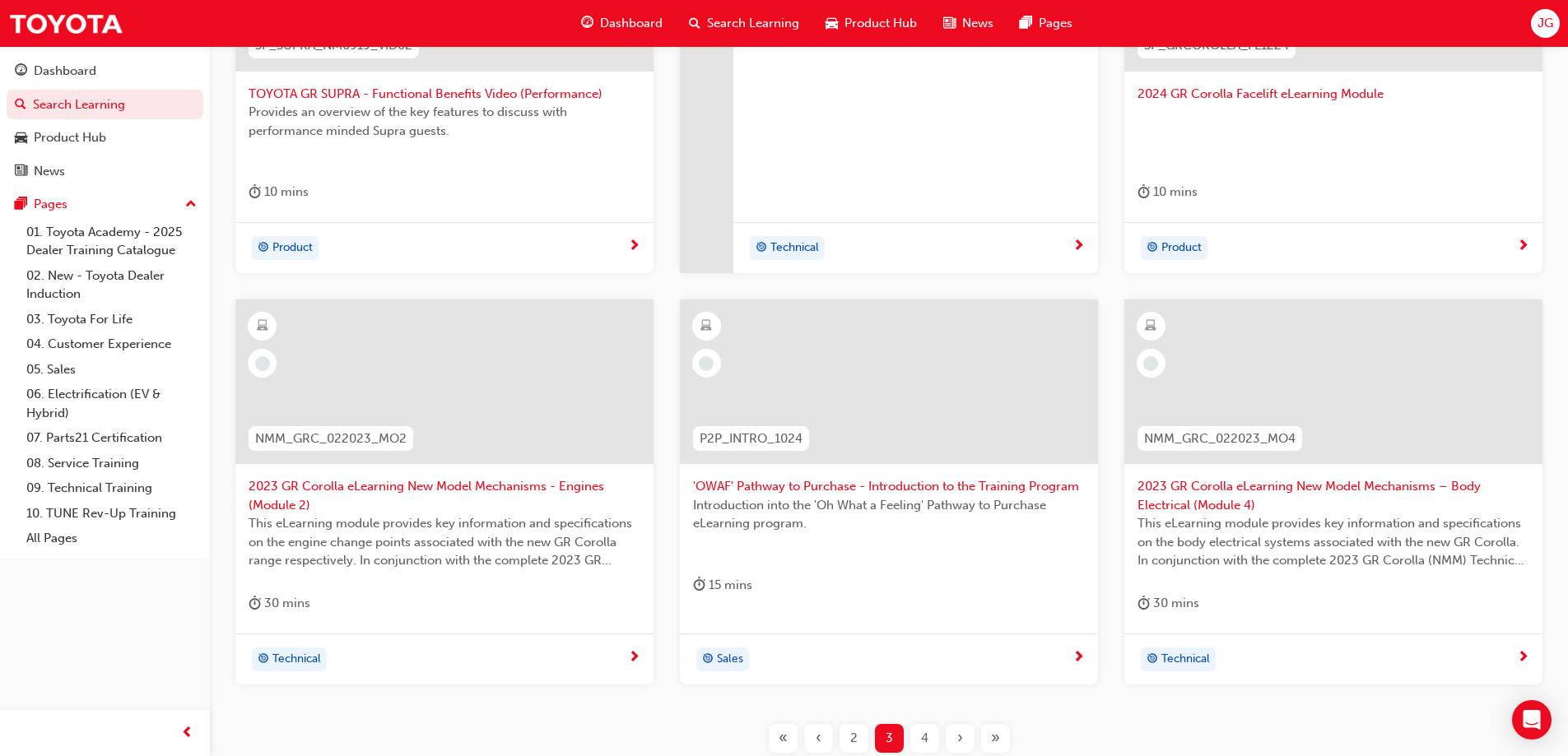
scroll to position [576, 0]
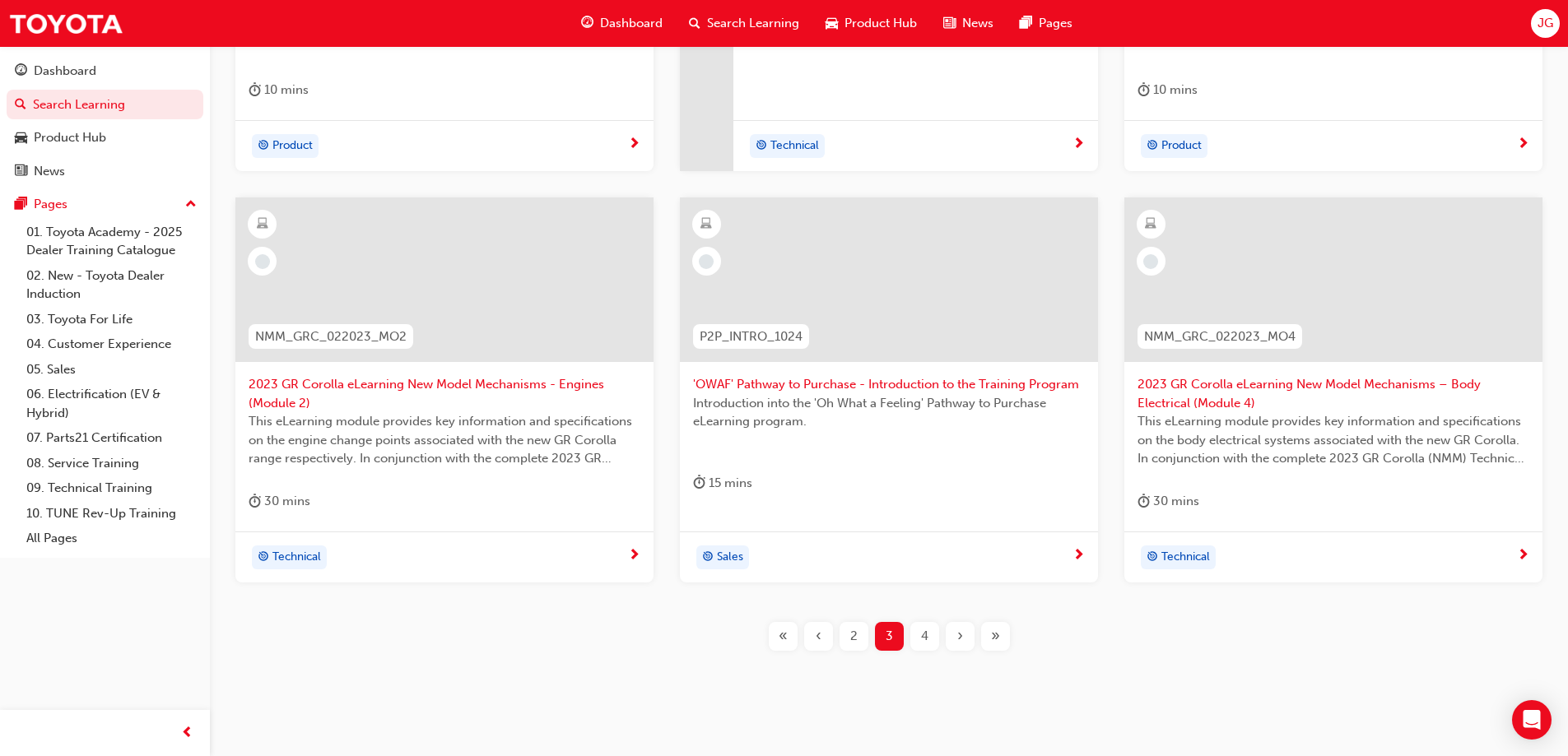
click at [930, 636] on div "4" at bounding box center [924, 636] width 29 height 29
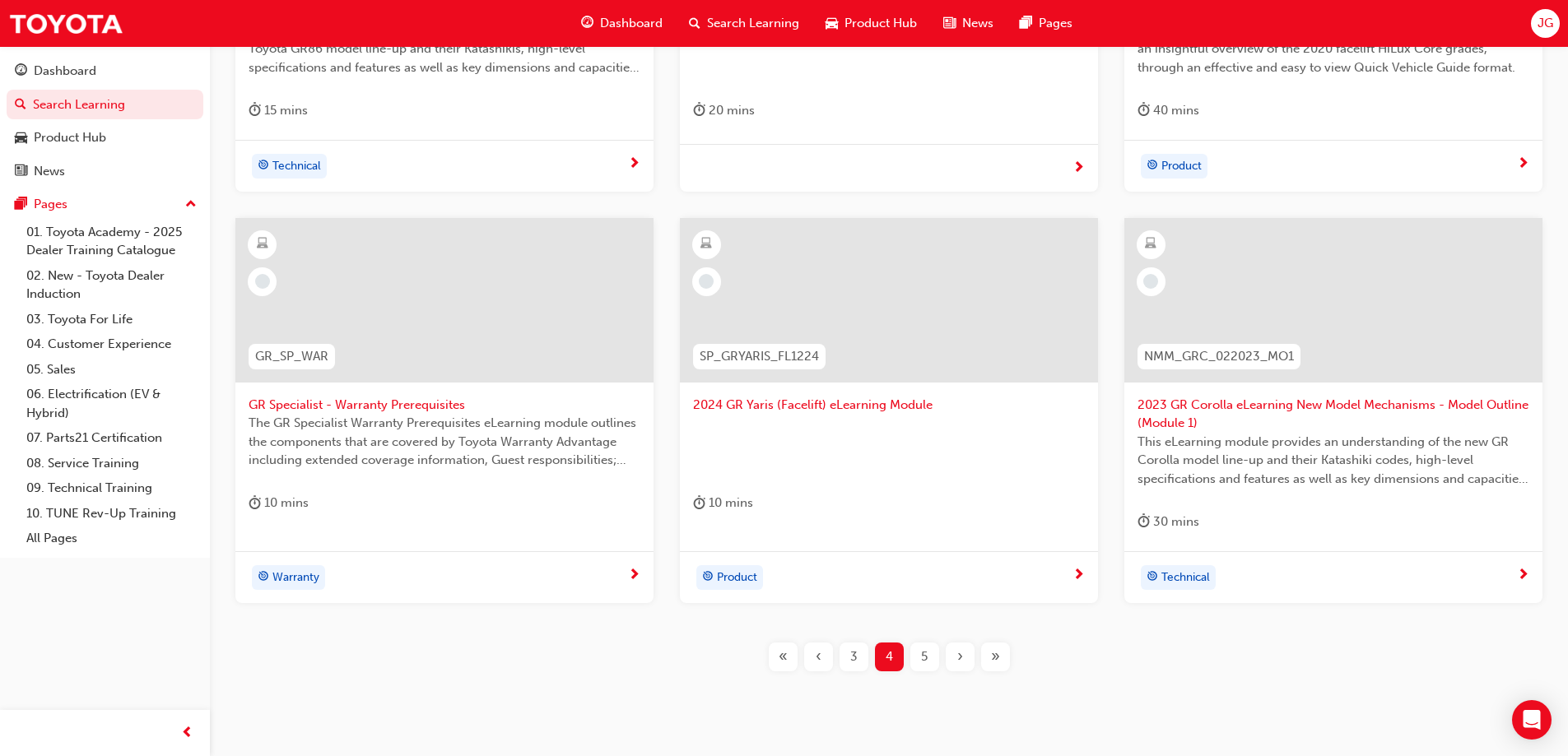
scroll to position [623, 0]
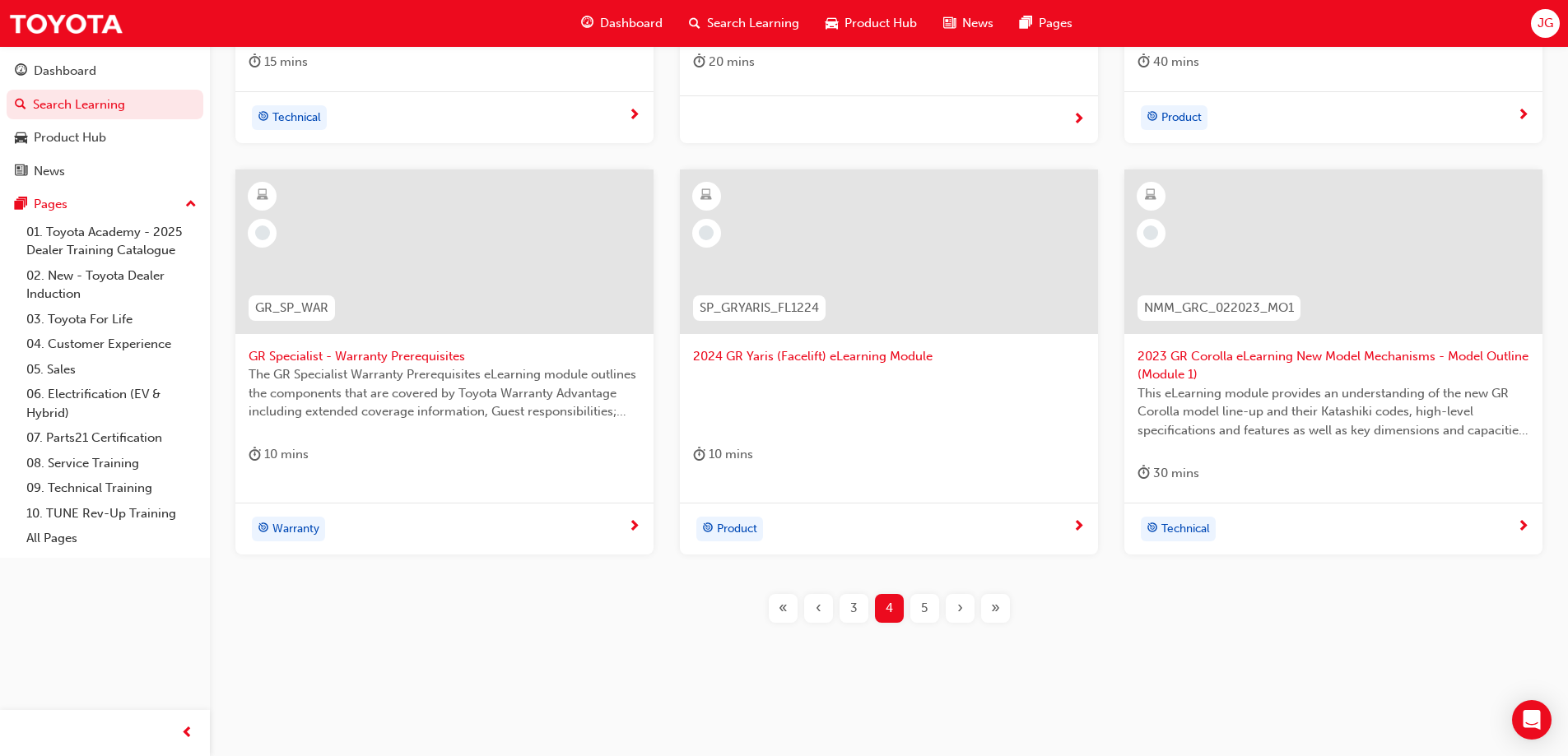
click at [923, 613] on span "5" at bounding box center [924, 609] width 7 height 19
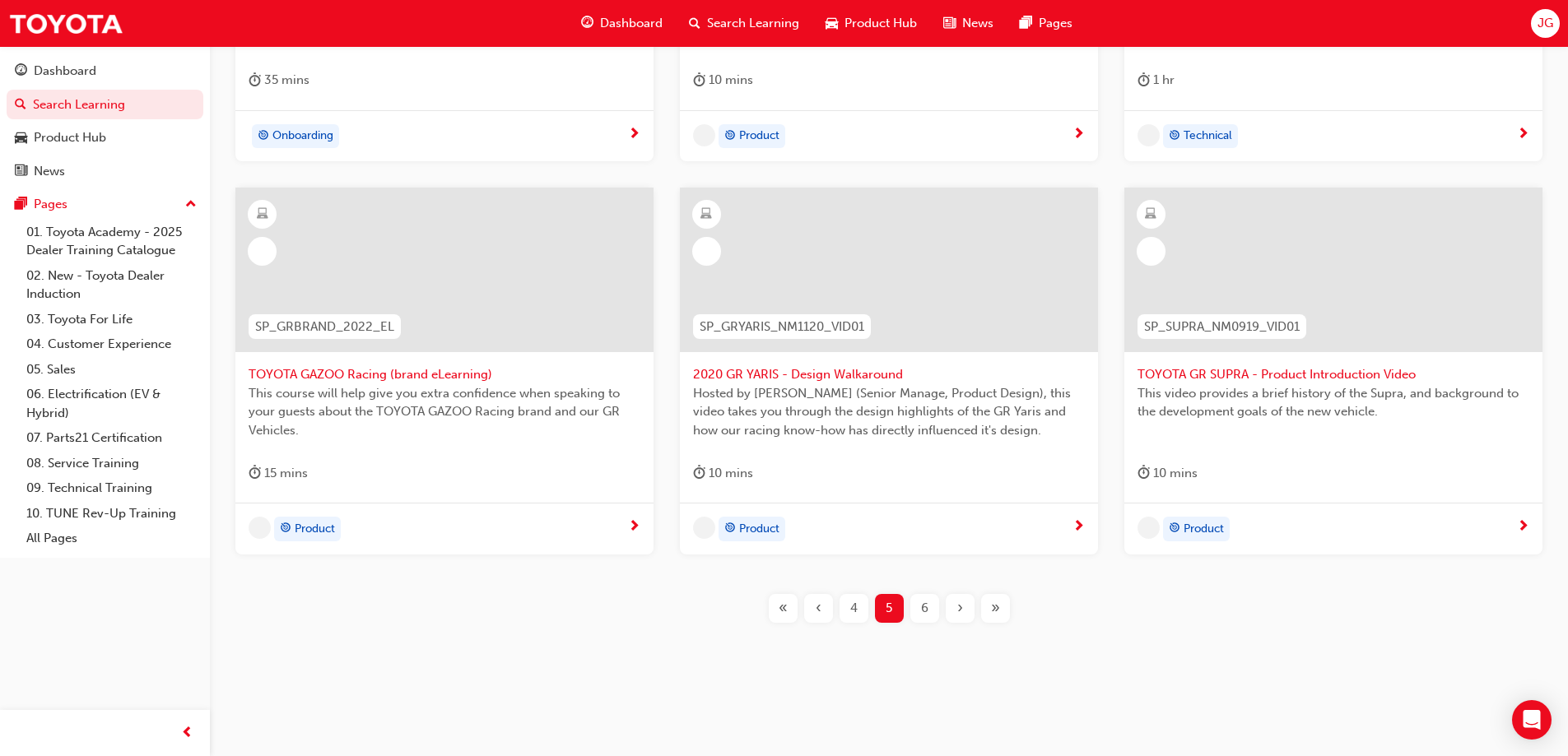
scroll to position [586, 0]
click at [923, 611] on span "6" at bounding box center [924, 609] width 8 height 19
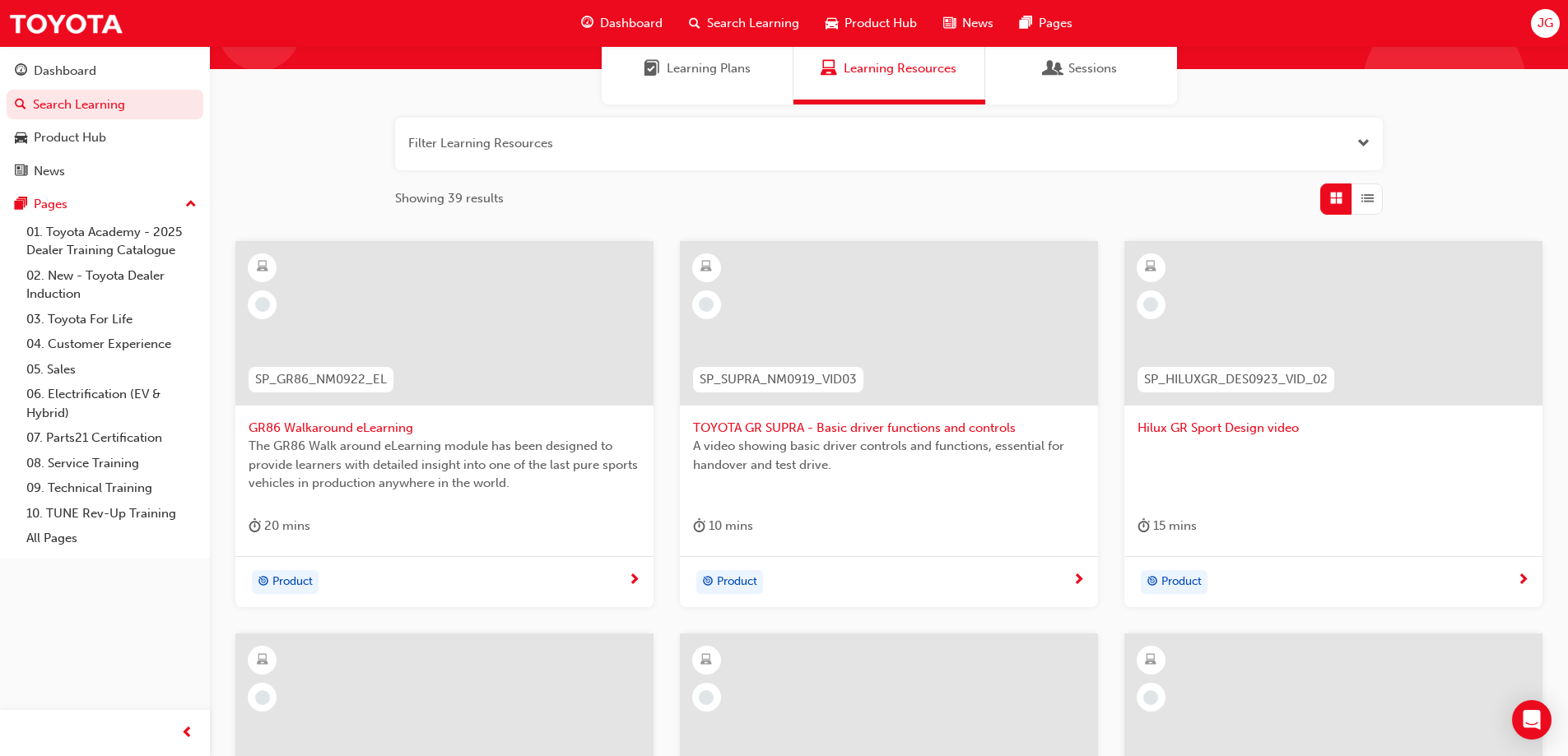
scroll to position [92, 0]
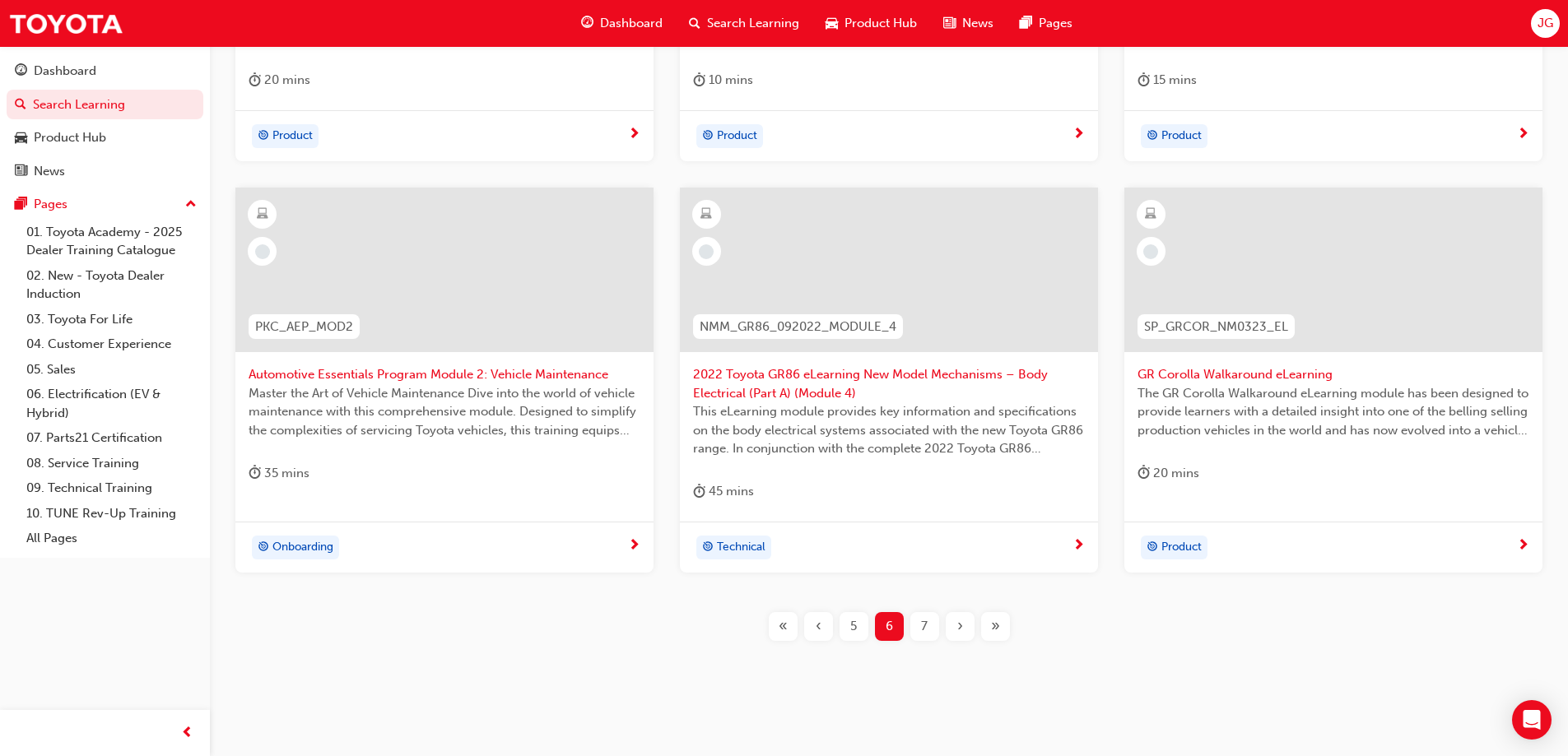
click at [929, 626] on div "7" at bounding box center [924, 626] width 29 height 29
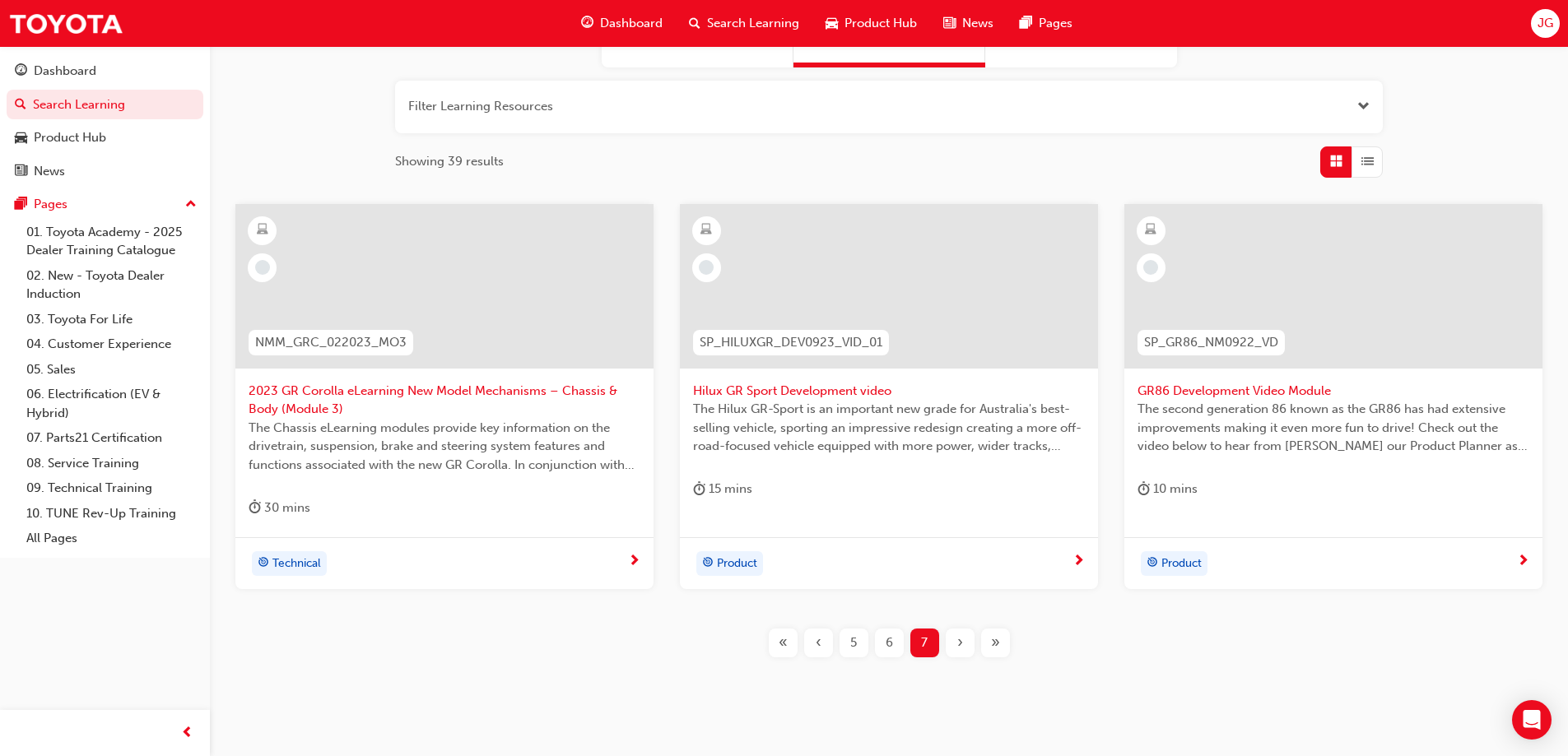
scroll to position [212, 0]
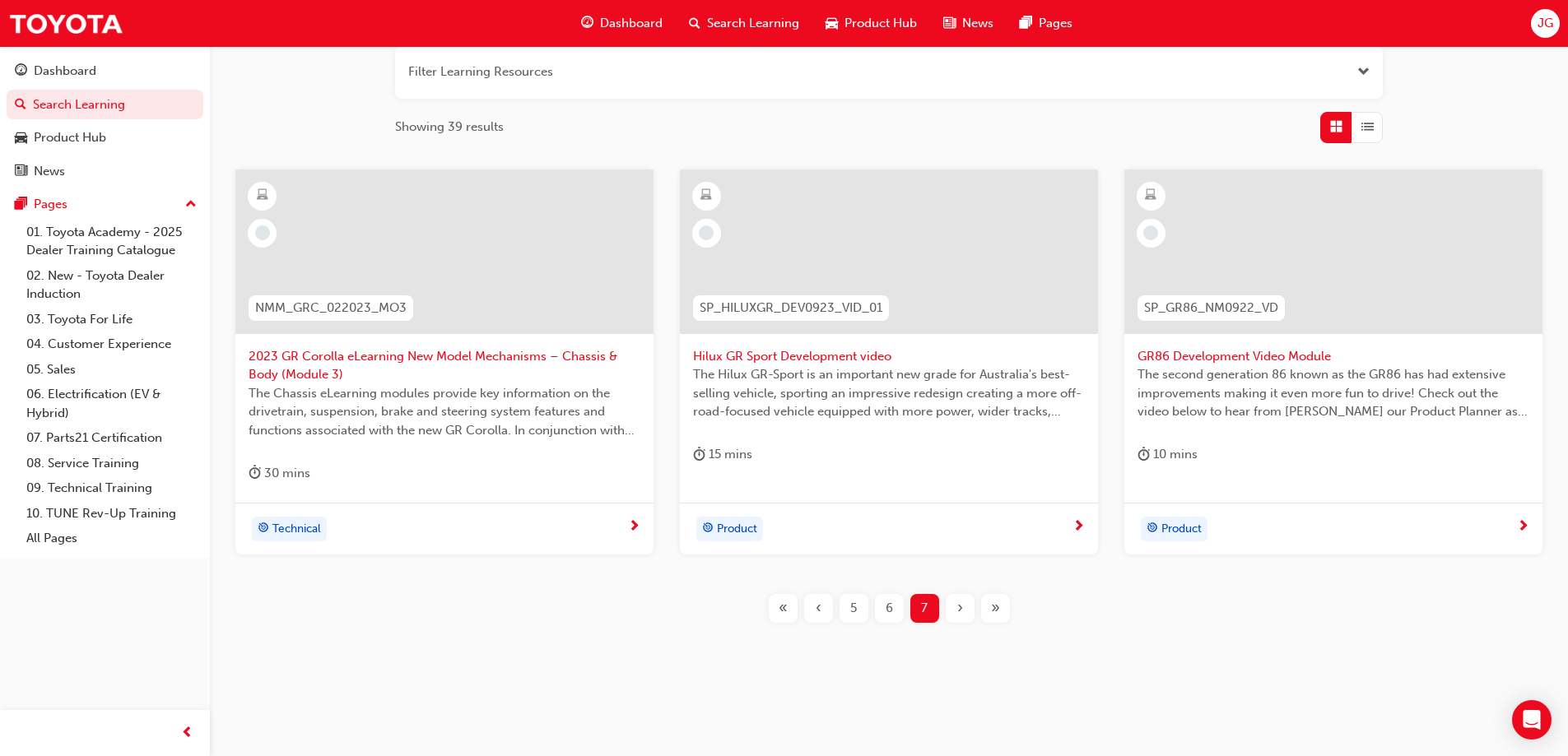
click at [787, 607] on span "«" at bounding box center [783, 609] width 9 height 19
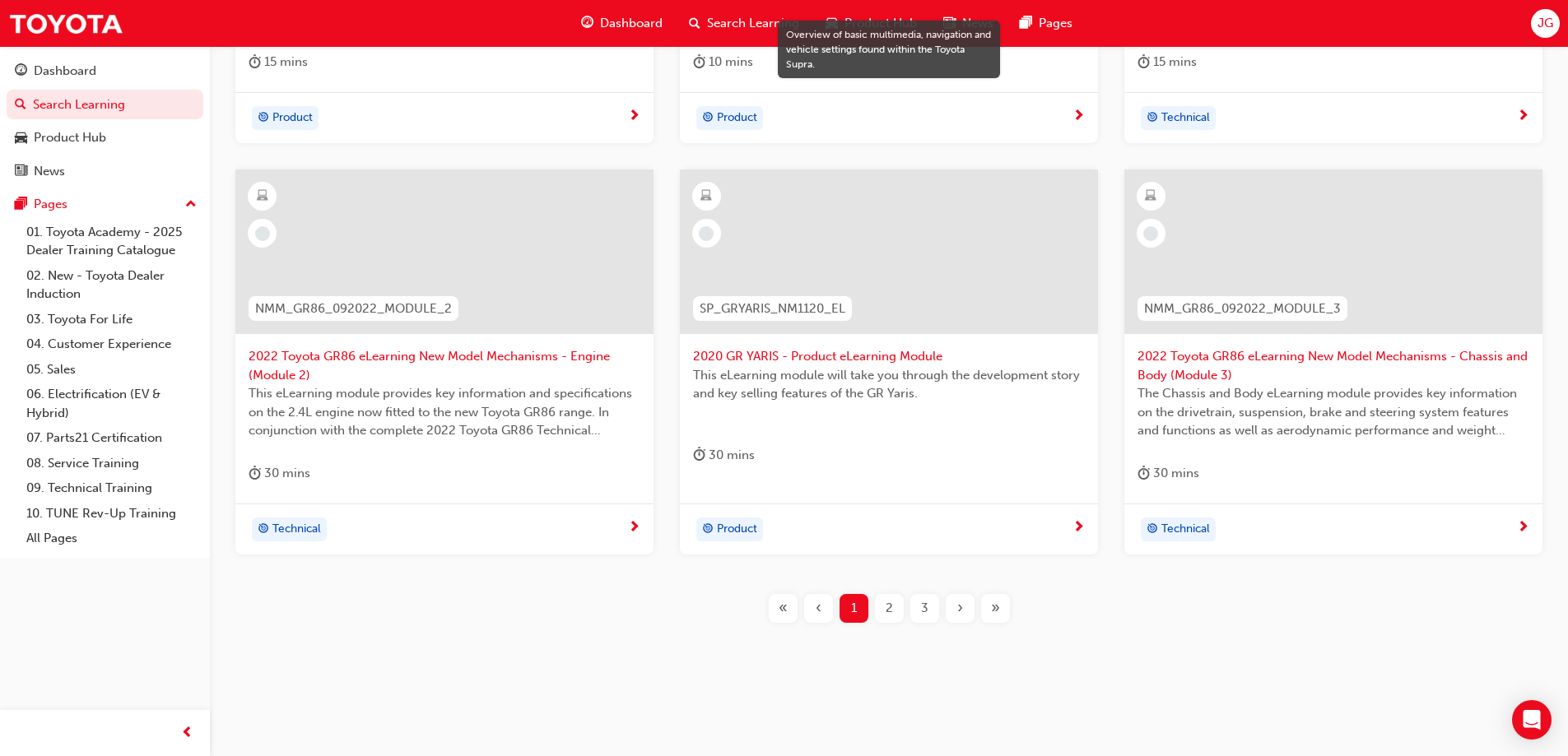
scroll to position [596, 0]
